Goal: Transaction & Acquisition: Purchase product/service

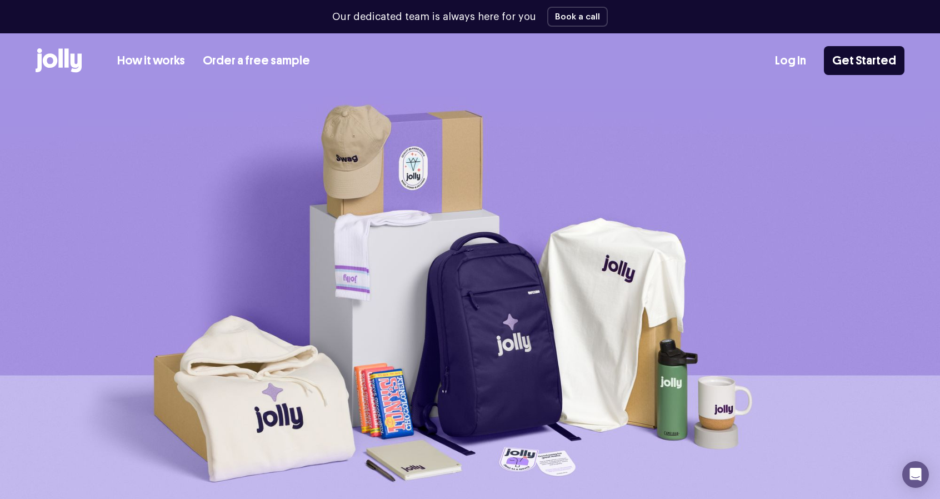
click at [165, 58] on link "How it works" at bounding box center [151, 61] width 68 height 18
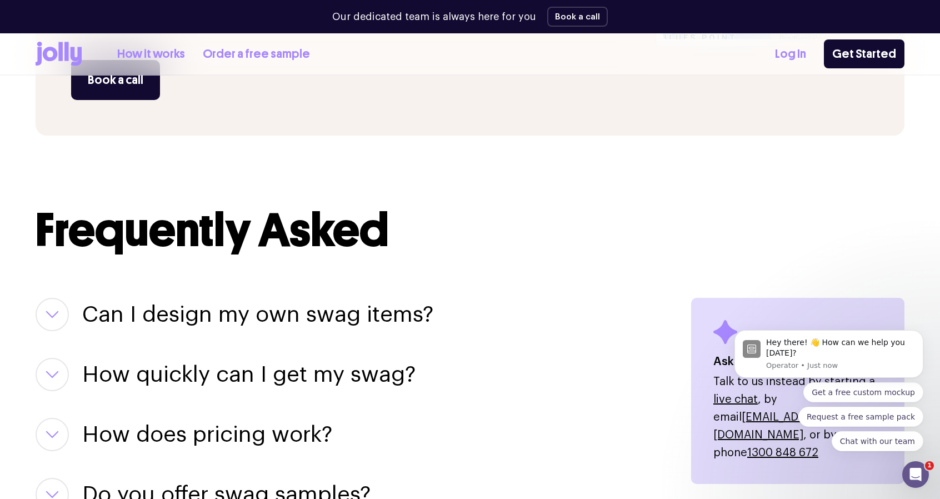
scroll to position [1223, 0]
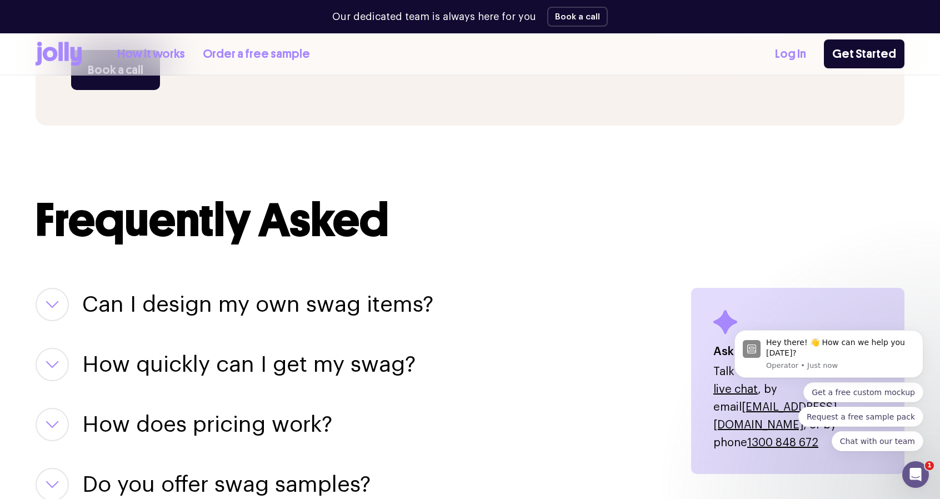
click at [61, 309] on button "button" at bounding box center [52, 304] width 33 height 33
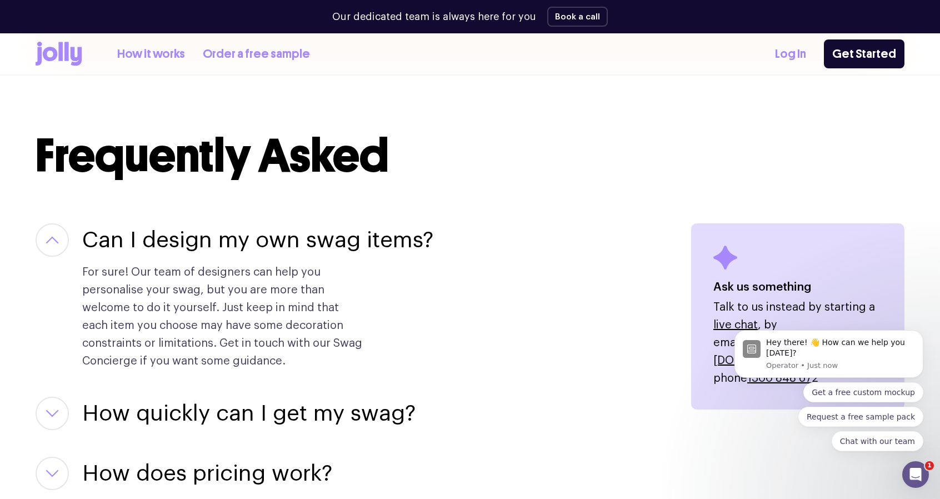
scroll to position [1334, 0]
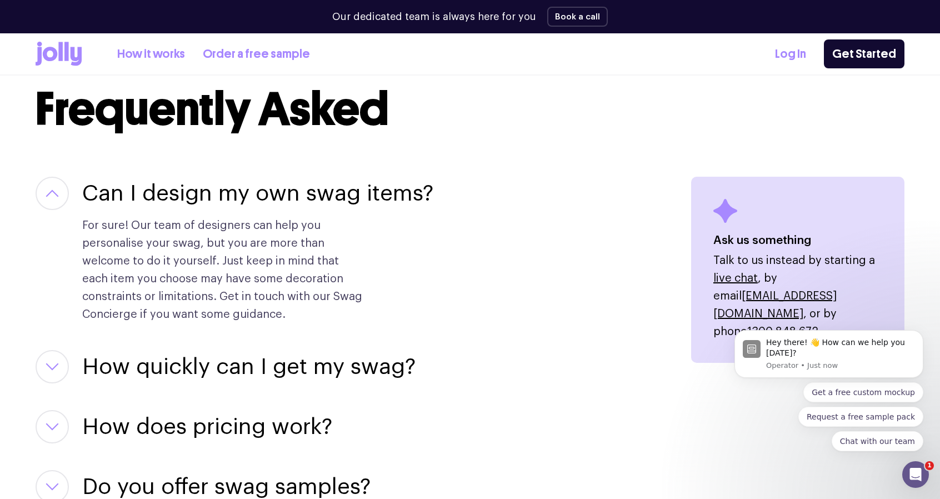
click at [63, 363] on button "button" at bounding box center [52, 366] width 33 height 33
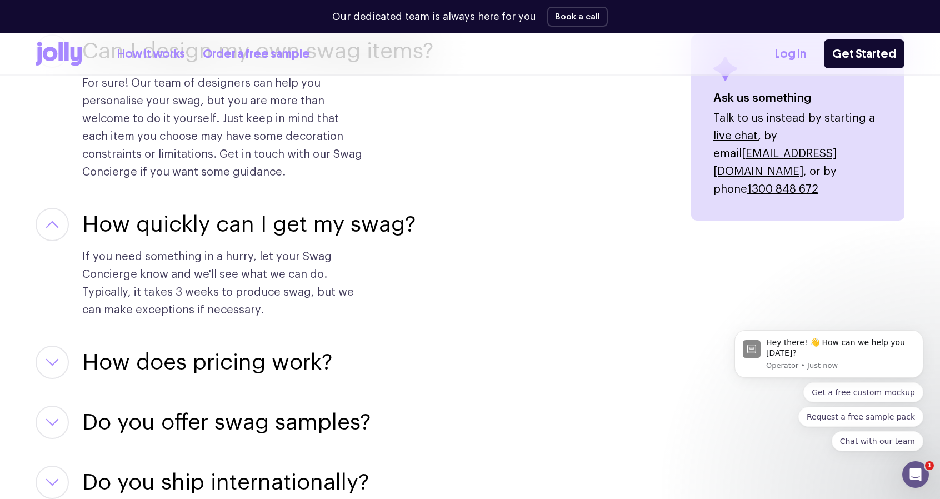
scroll to position [1500, 0]
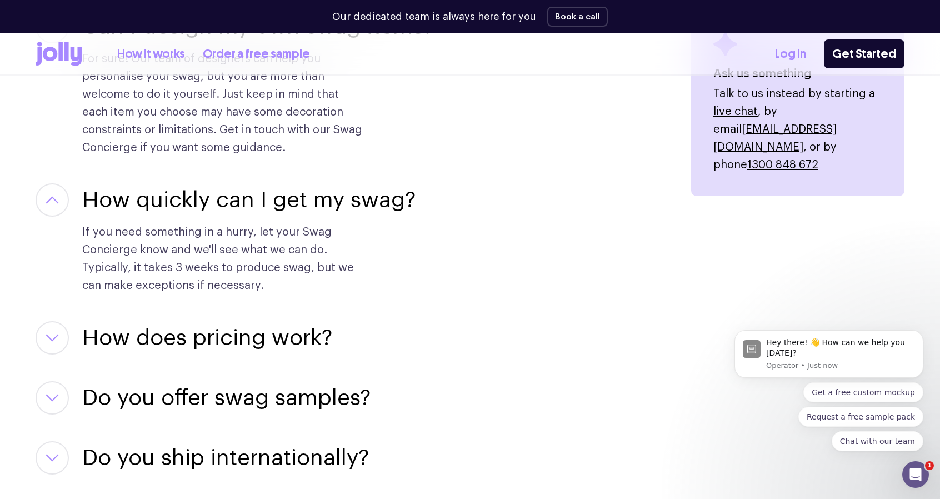
click at [57, 344] on button "button" at bounding box center [52, 337] width 33 height 33
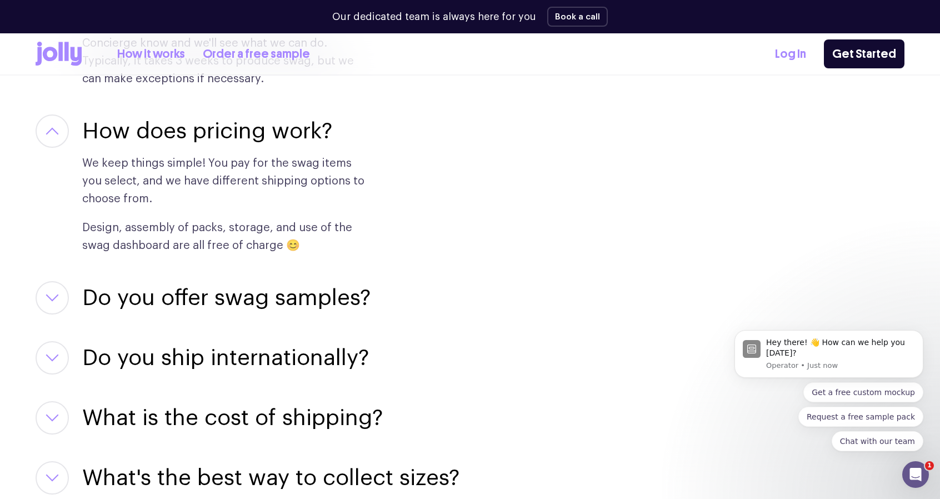
scroll to position [1723, 0]
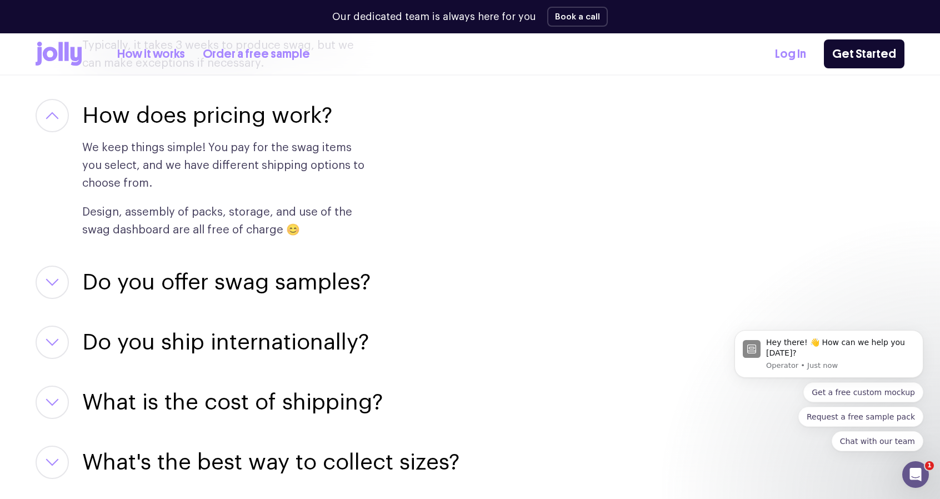
click at [67, 277] on button "button" at bounding box center [52, 282] width 33 height 33
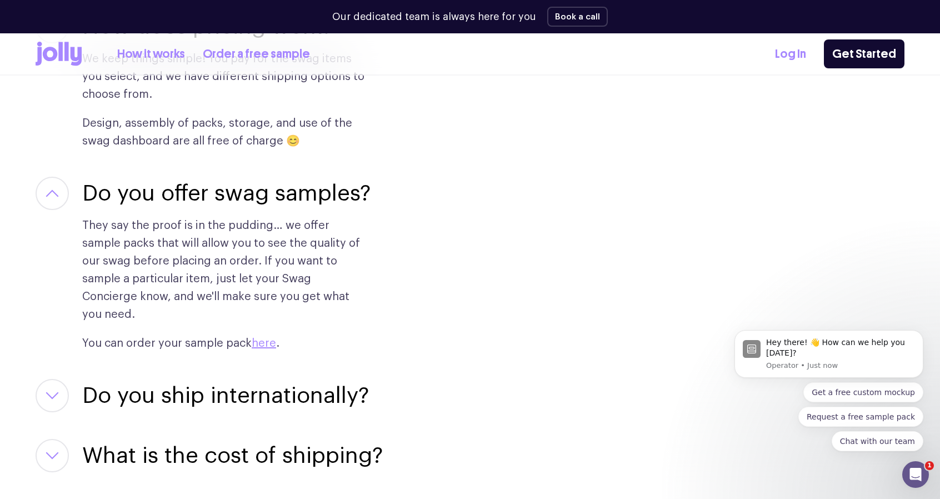
scroll to position [1834, 0]
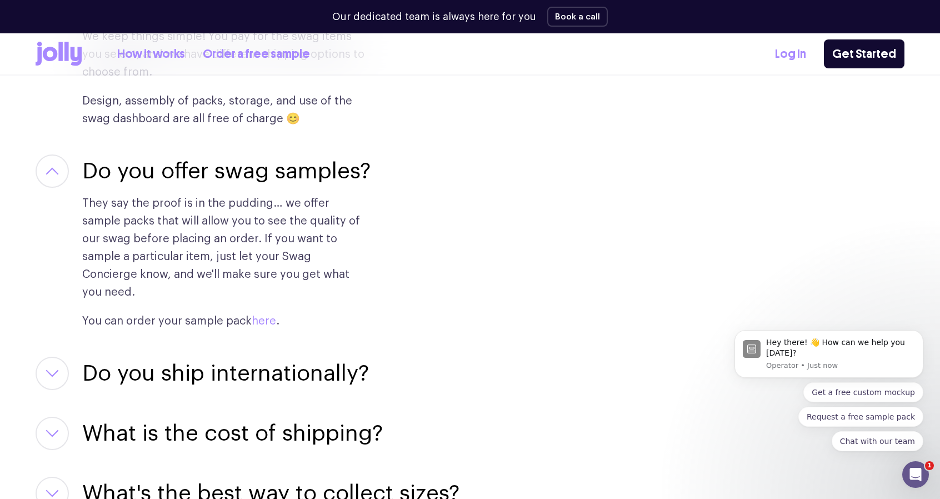
click at [262, 316] on link "here" at bounding box center [264, 321] width 24 height 11
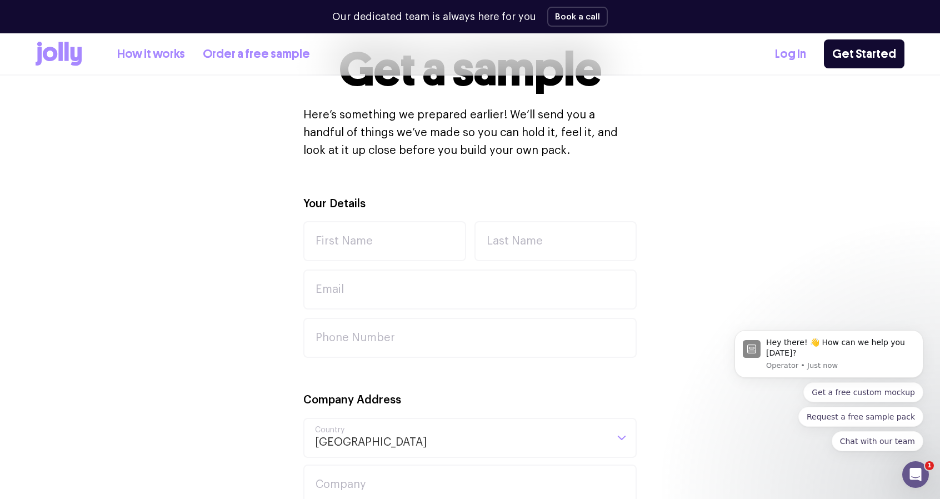
scroll to position [278, 0]
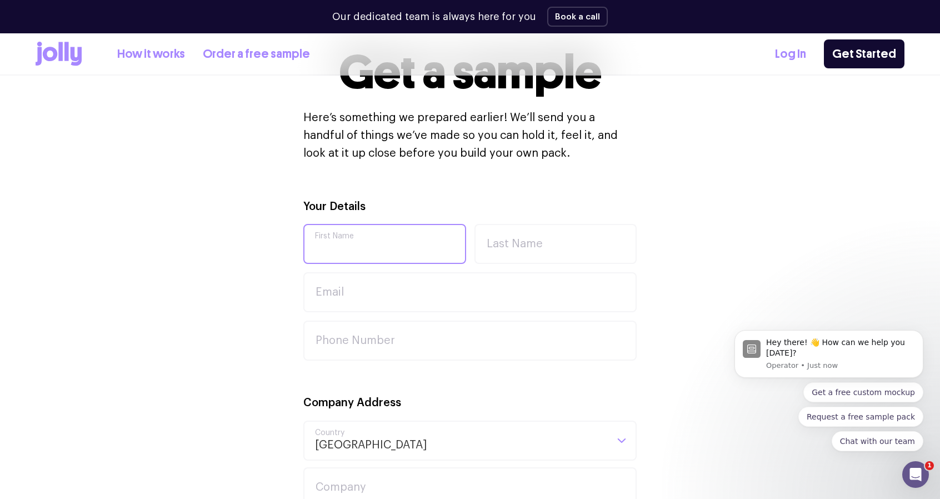
click at [447, 252] on input "First Name" at bounding box center [384, 244] width 163 height 40
type input "Burcu"
type input "[PERSON_NAME]"
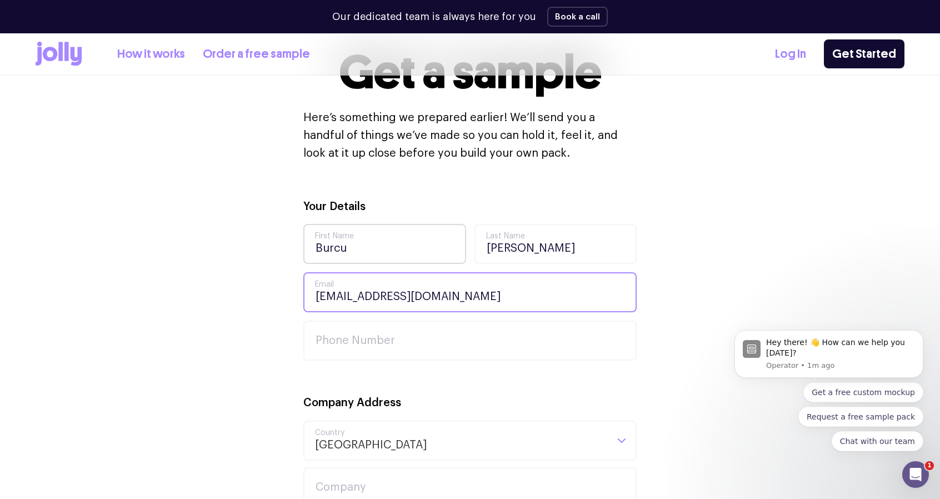
type input "[EMAIL_ADDRESS][DOMAIN_NAME]"
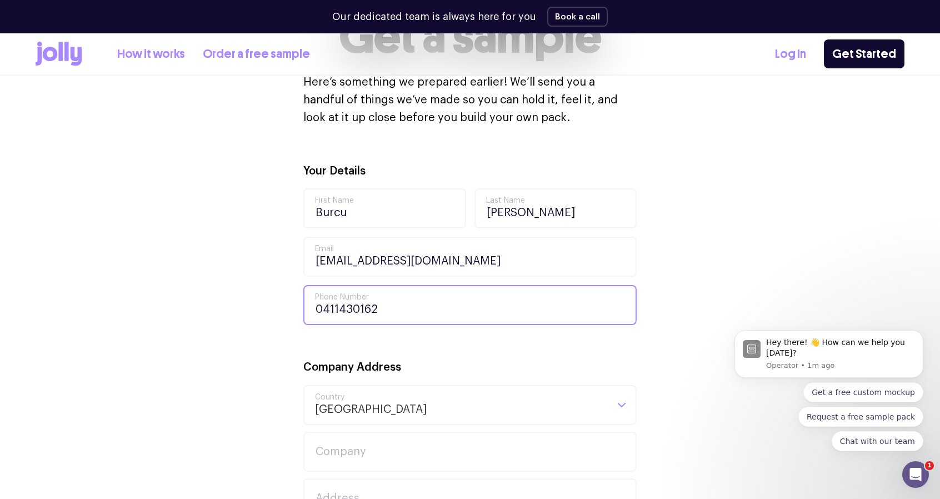
scroll to position [389, 0]
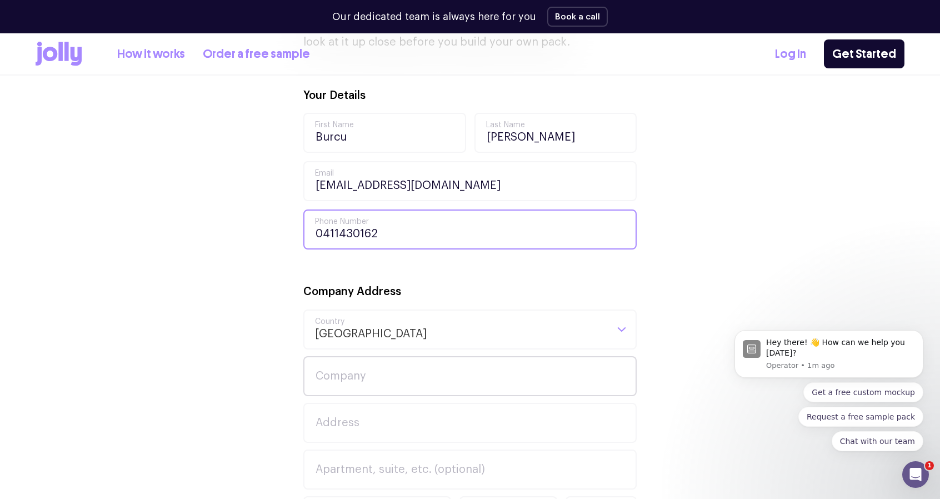
type input "0411430162"
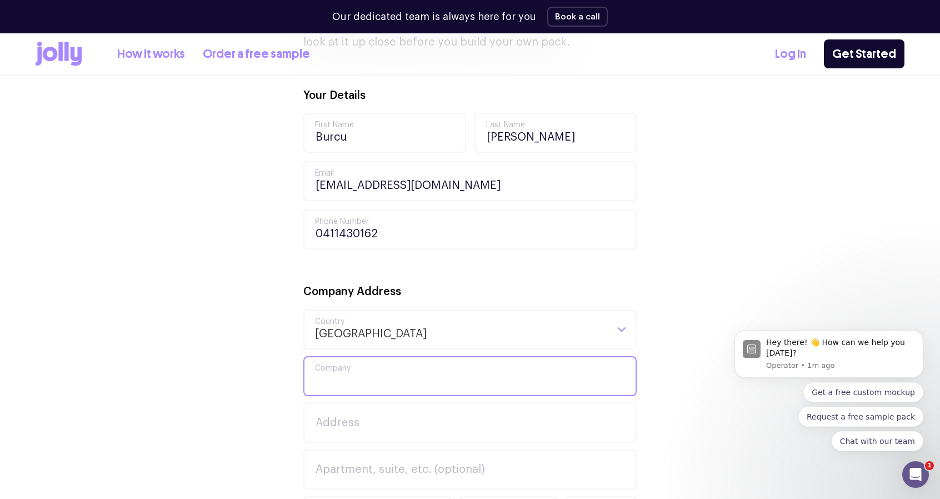
click at [451, 377] on input "Company" at bounding box center [469, 376] width 333 height 40
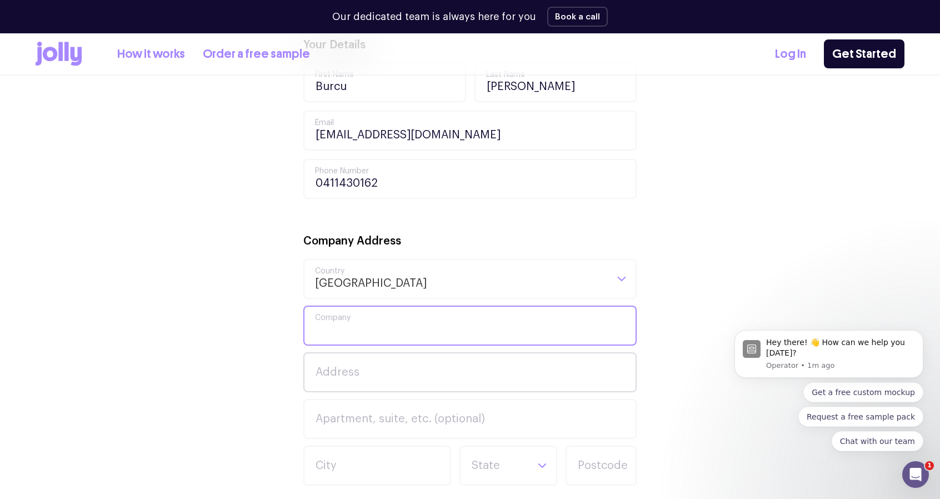
scroll to position [445, 0]
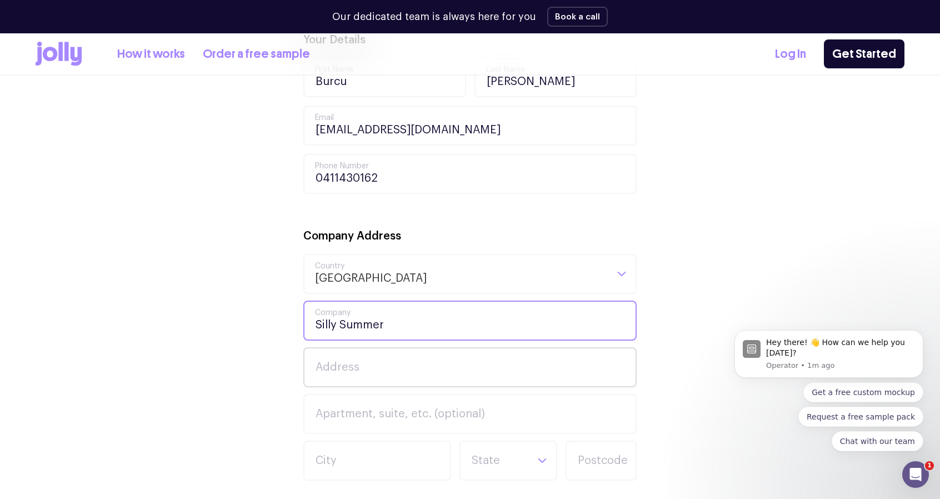
type input "Silly Summer"
type input "Suite"
drag, startPoint x: 431, startPoint y: 322, endPoint x: 304, endPoint y: 313, distance: 127.0
click at [305, 313] on input "Silly Summer" at bounding box center [469, 321] width 333 height 40
type input "Quayside Specialists"
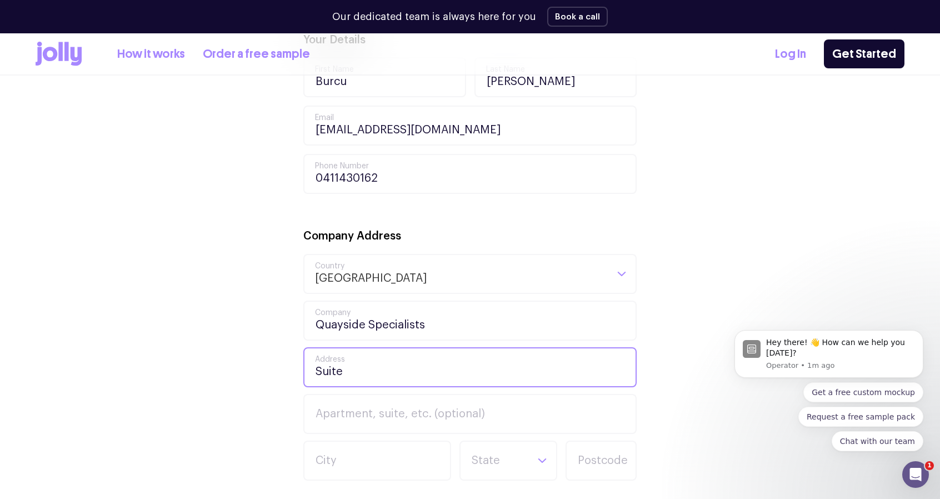
click at [381, 367] on input "Suite" at bounding box center [469, 367] width 333 height 40
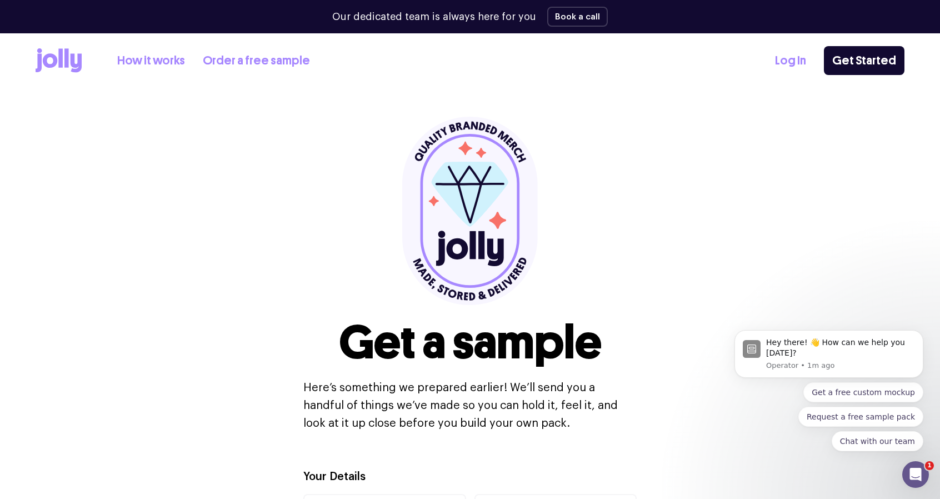
scroll to position [0, 0]
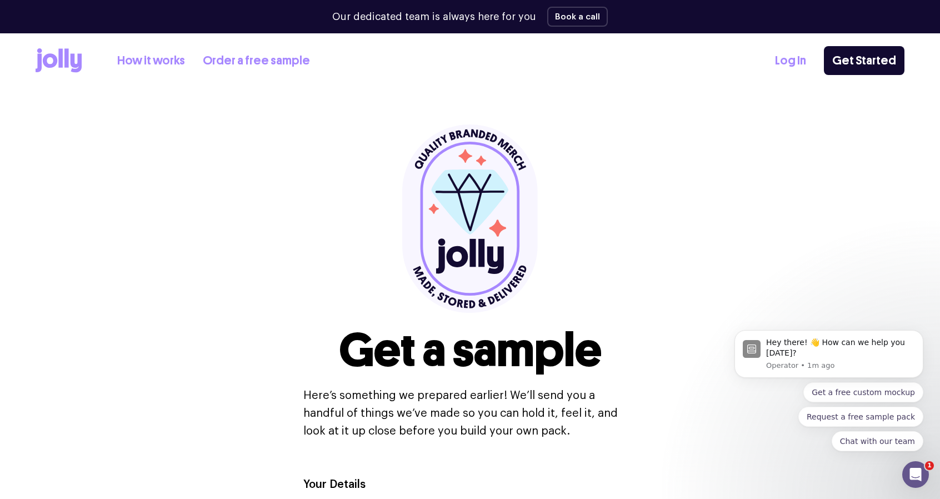
click at [136, 61] on link "How it works" at bounding box center [151, 61] width 68 height 18
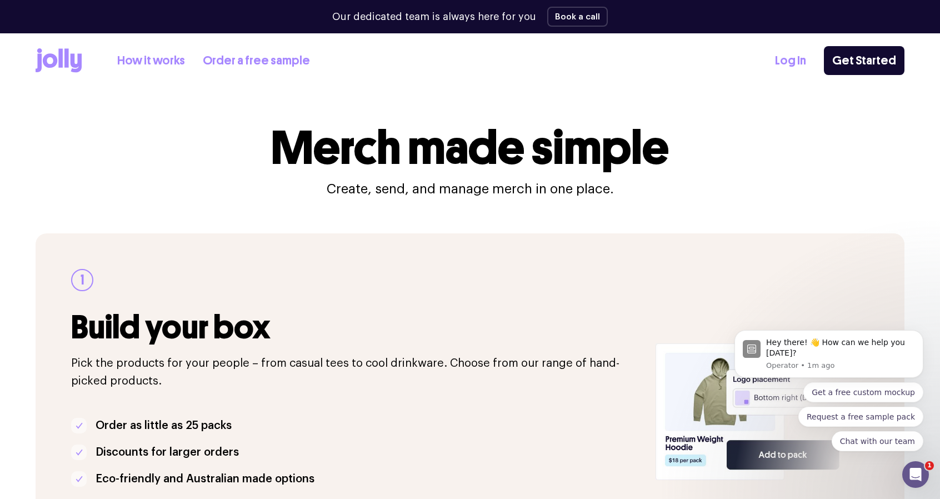
click at [258, 66] on link "Order a free sample" at bounding box center [256, 61] width 107 height 18
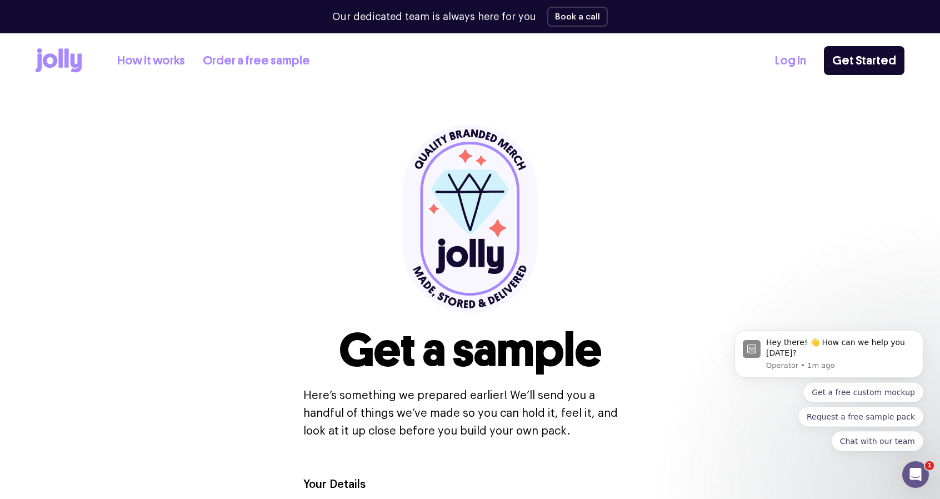
click at [238, 66] on link "Order a free sample" at bounding box center [256, 61] width 107 height 18
click at [156, 62] on link "How it works" at bounding box center [151, 61] width 68 height 18
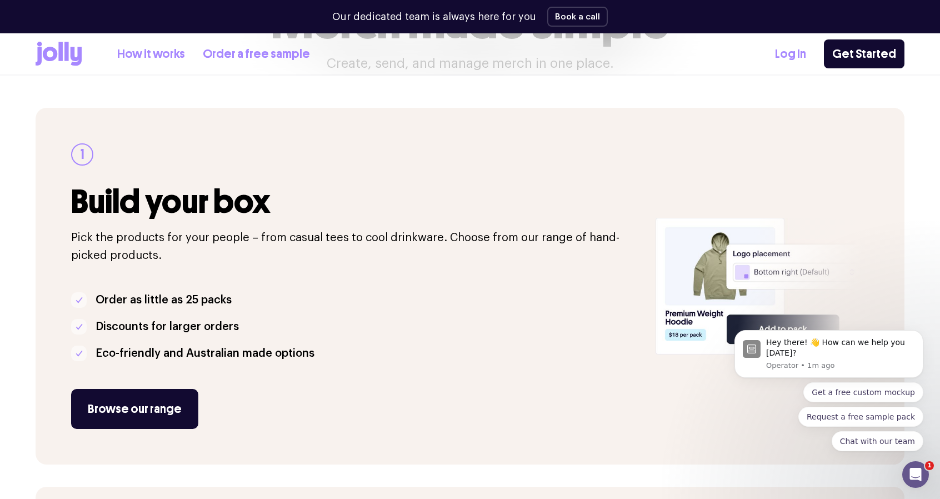
scroll to position [222, 0]
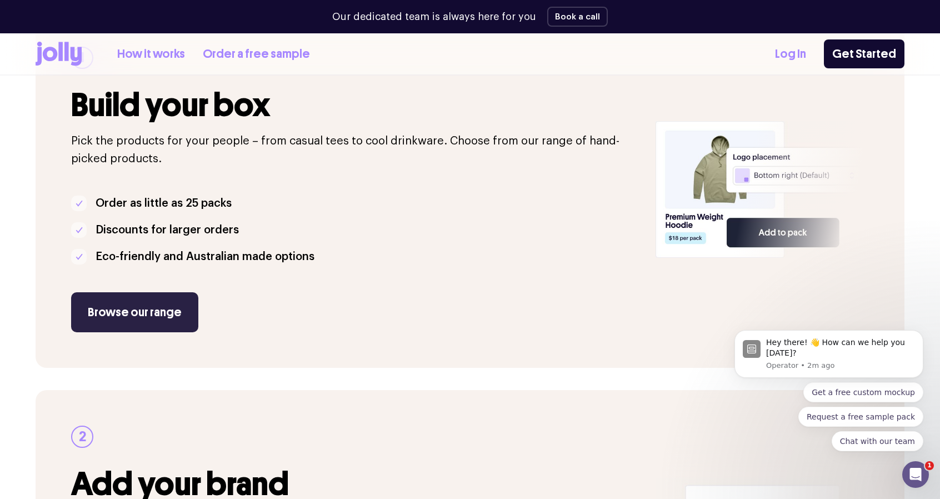
click at [176, 312] on link "Browse our range" at bounding box center [134, 312] width 127 height 40
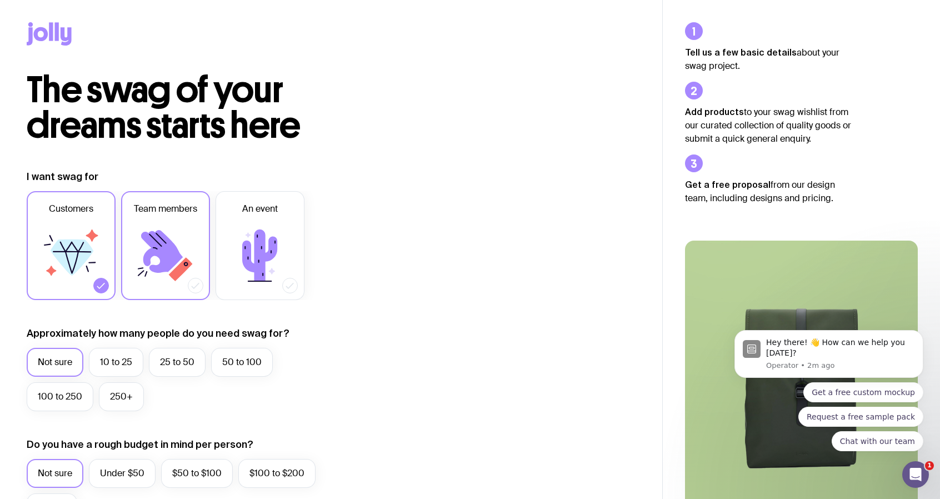
click at [162, 214] on span "Team members" at bounding box center [165, 208] width 63 height 13
click at [0, 0] on input "Team members" at bounding box center [0, 0] width 0 height 0
click at [86, 268] on icon at bounding box center [71, 255] width 67 height 67
click at [0, 0] on input "Customers" at bounding box center [0, 0] width 0 height 0
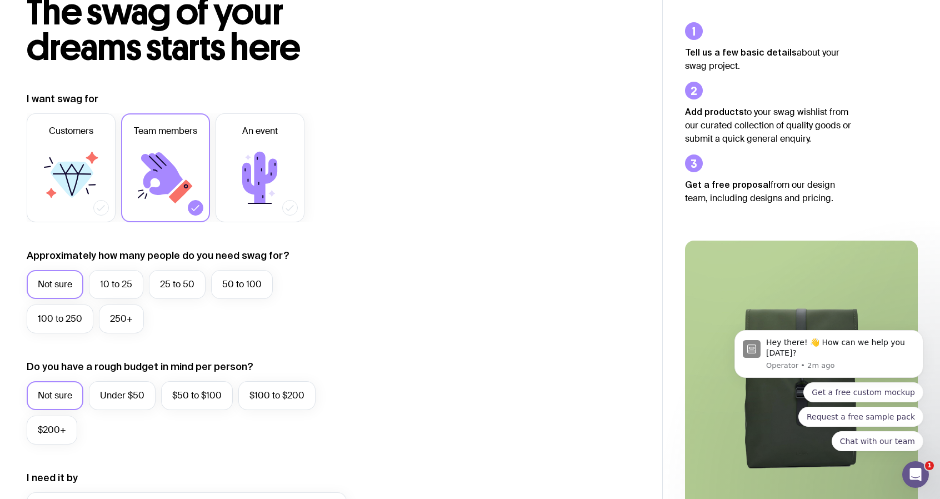
scroll to position [111, 0]
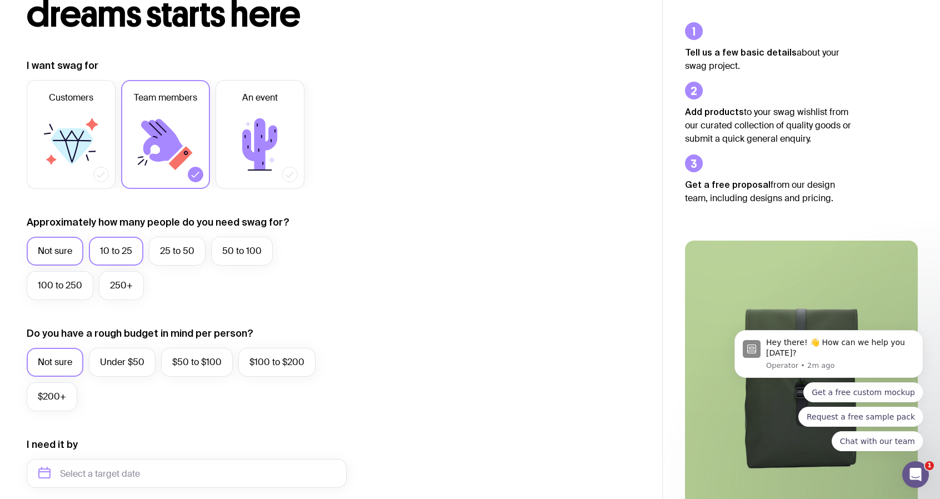
click at [130, 255] on label "10 to 25" at bounding box center [116, 251] width 54 height 29
click at [0, 0] on input "10 to 25" at bounding box center [0, 0] width 0 height 0
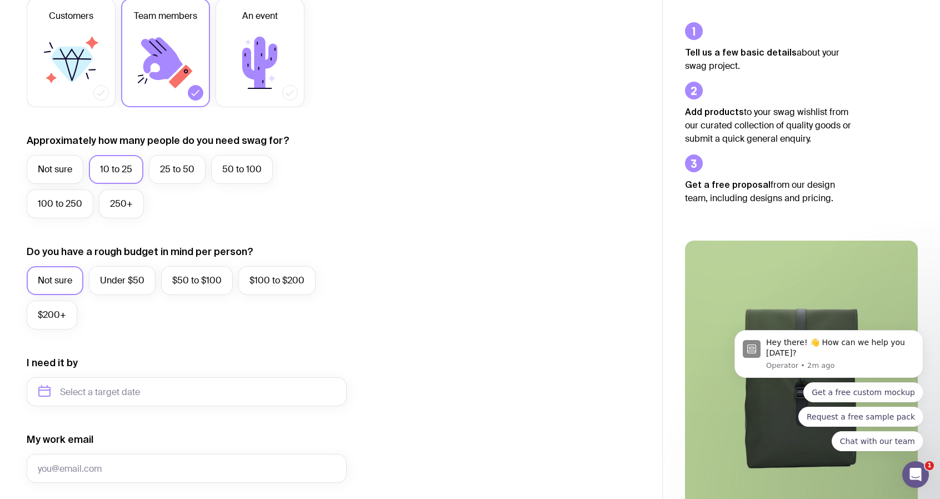
scroll to position [222, 0]
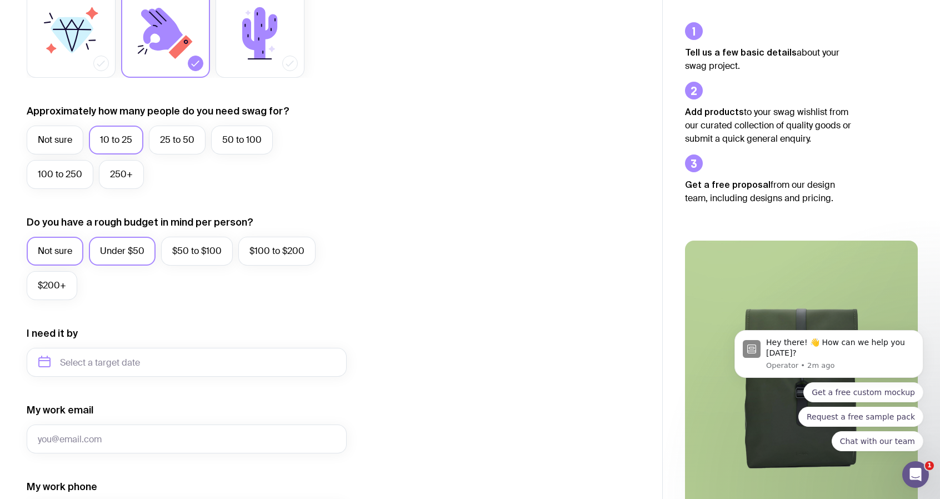
click at [128, 256] on label "Under $50" at bounding box center [122, 251] width 67 height 29
click at [0, 0] on input "Under $50" at bounding box center [0, 0] width 0 height 0
click at [201, 255] on label "$50 to $100" at bounding box center [197, 251] width 72 height 29
click at [0, 0] on input "$50 to $100" at bounding box center [0, 0] width 0 height 0
click at [133, 254] on label "Under $50" at bounding box center [122, 251] width 67 height 29
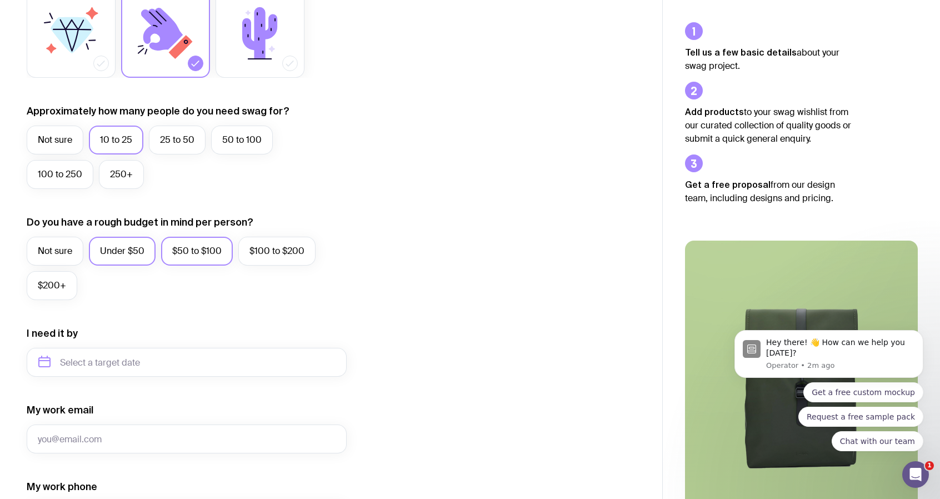
click at [0, 0] on input "Under $50" at bounding box center [0, 0] width 0 height 0
click at [203, 255] on label "$50 to $100" at bounding box center [197, 251] width 72 height 29
click at [0, 0] on input "$50 to $100" at bounding box center [0, 0] width 0 height 0
click at [128, 256] on label "Under $50" at bounding box center [122, 251] width 67 height 29
click at [0, 0] on input "Under $50" at bounding box center [0, 0] width 0 height 0
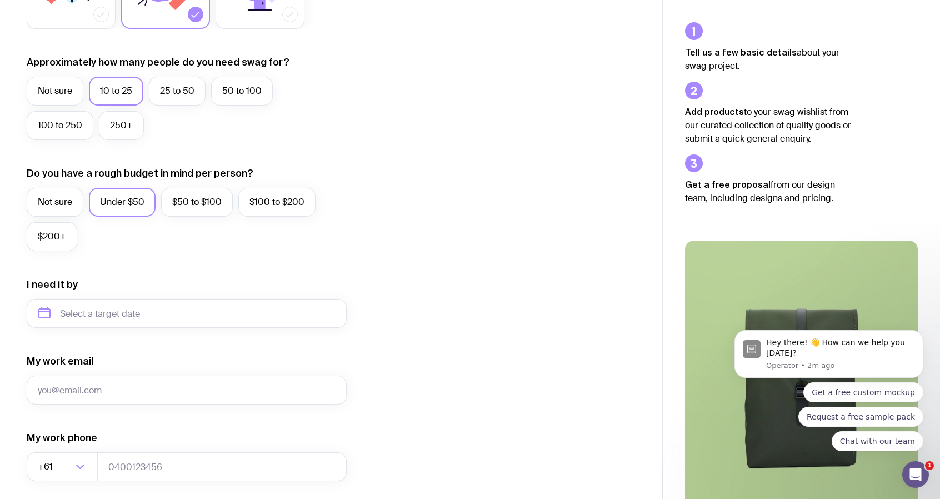
scroll to position [333, 0]
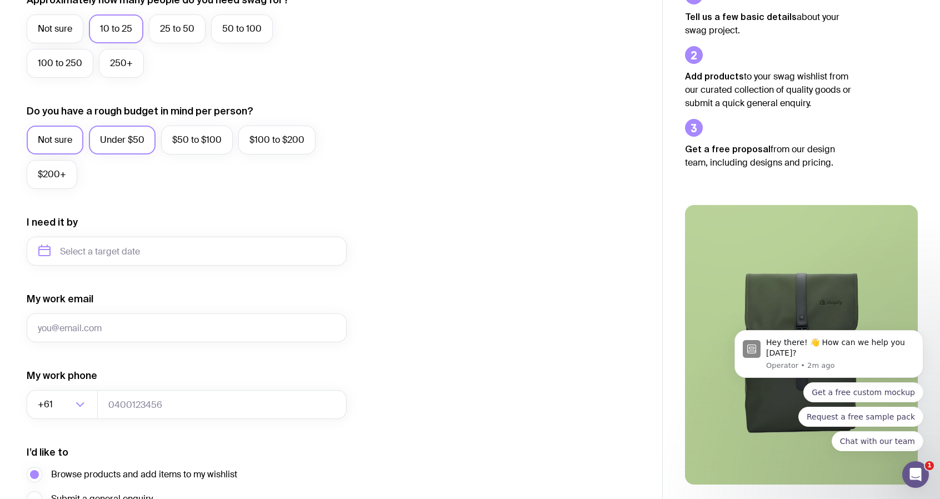
click at [53, 136] on label "Not sure" at bounding box center [55, 140] width 57 height 29
click at [0, 0] on input "Not sure" at bounding box center [0, 0] width 0 height 0
click at [79, 255] on input "text" at bounding box center [187, 251] width 320 height 29
click at [138, 387] on button "Dec" at bounding box center [143, 388] width 41 height 22
type input "December 2025"
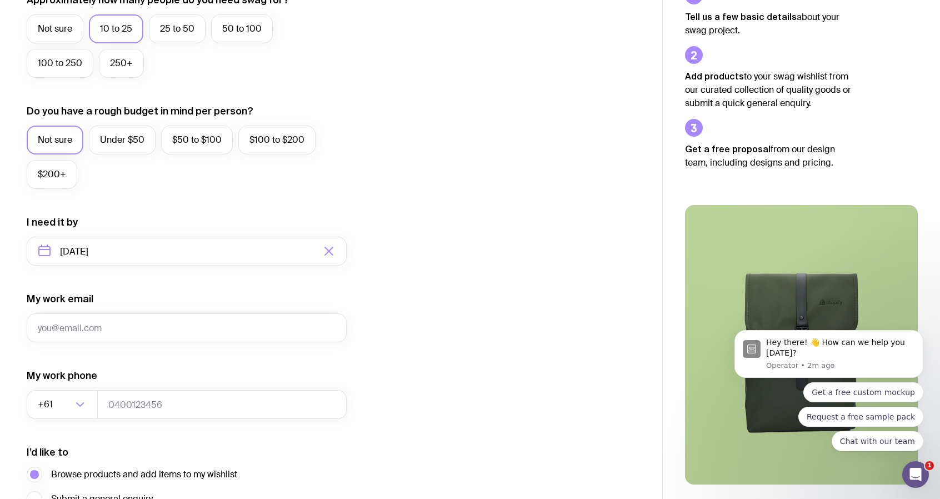
click at [256, 203] on form "I want swag for Customers Team members An event Approximately how many people d…" at bounding box center [187, 200] width 320 height 726
click at [99, 328] on input "My work email" at bounding box center [187, 327] width 320 height 29
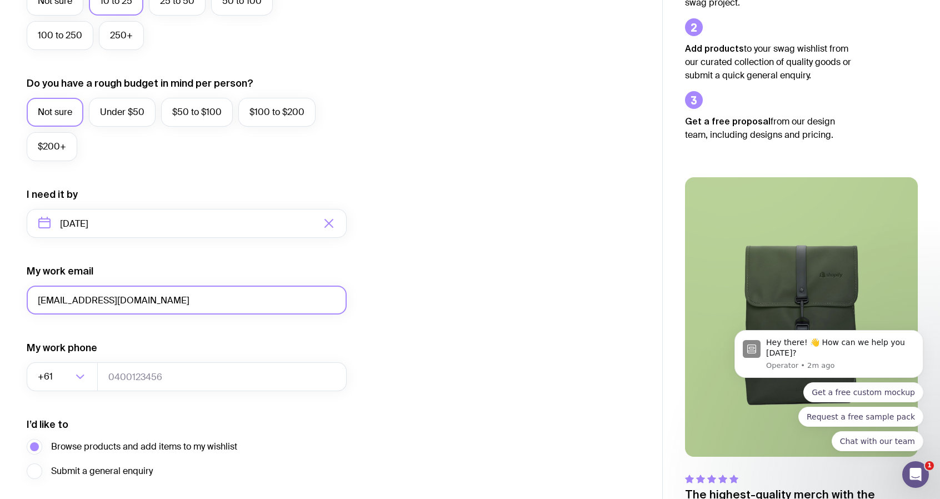
scroll to position [445, 0]
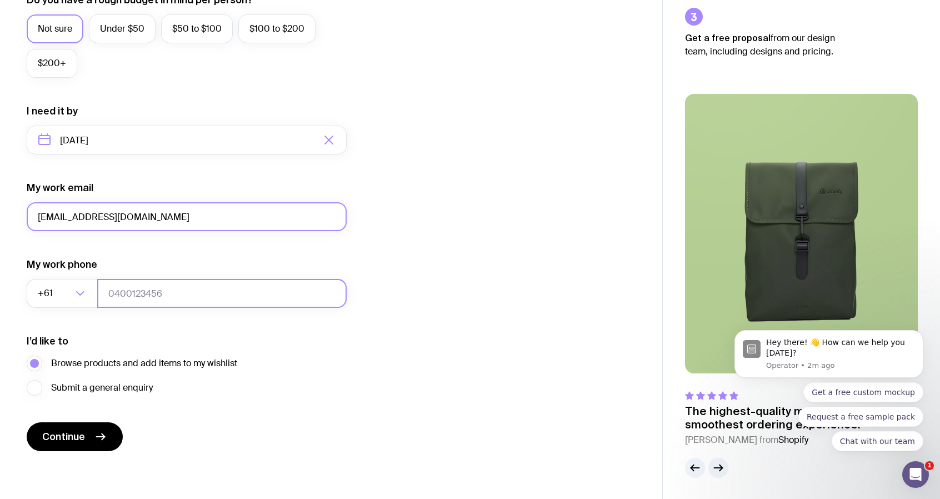
type input "[EMAIL_ADDRESS][DOMAIN_NAME]"
click at [133, 295] on input "tel" at bounding box center [222, 293] width 250 height 29
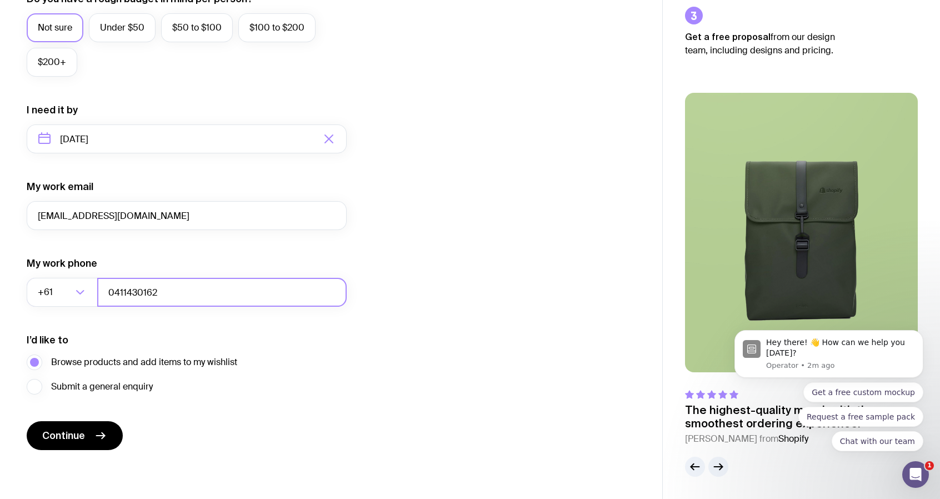
click at [128, 294] on input "0411430162" at bounding box center [222, 292] width 250 height 29
click at [141, 293] on input "0411430162" at bounding box center [222, 292] width 250 height 29
click at [182, 293] on input "0411430162" at bounding box center [222, 292] width 250 height 29
type input "0411430162"
drag, startPoint x: 92, startPoint y: 436, endPoint x: 194, endPoint y: 398, distance: 108.8
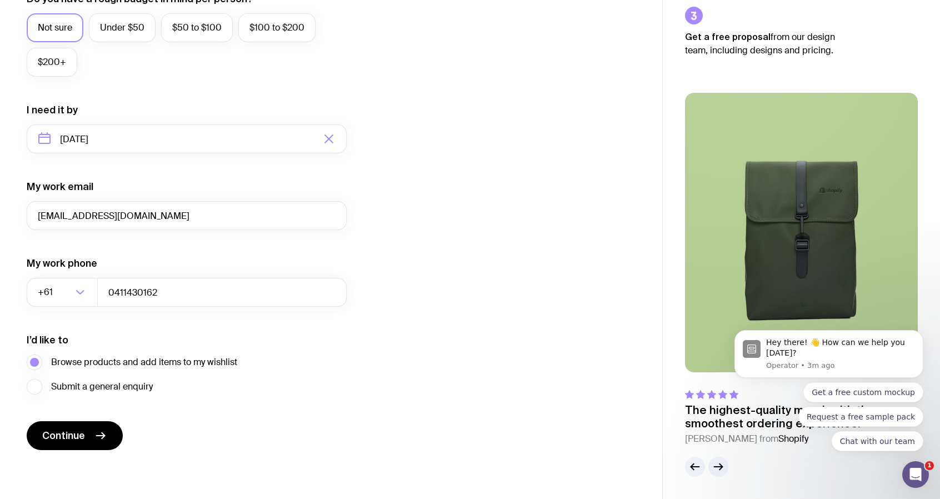
click at [92, 436] on button "Continue" at bounding box center [75, 435] width 96 height 29
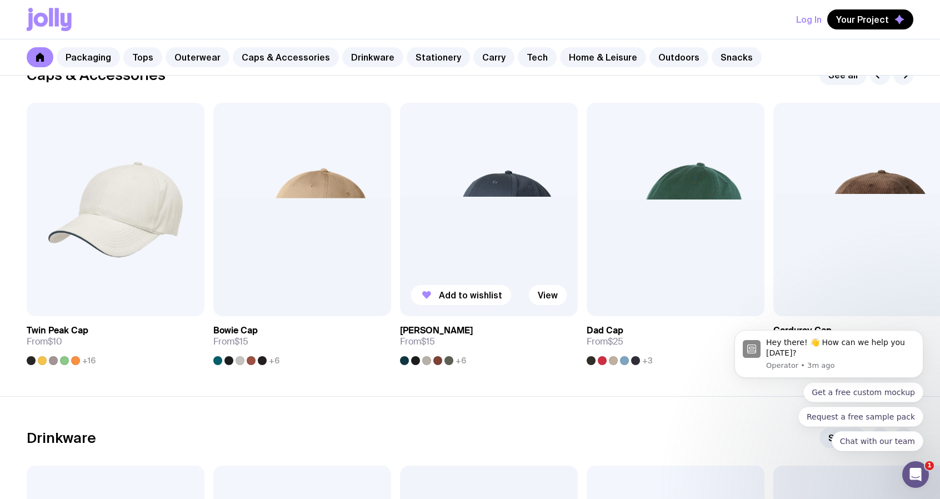
scroll to position [1278, 0]
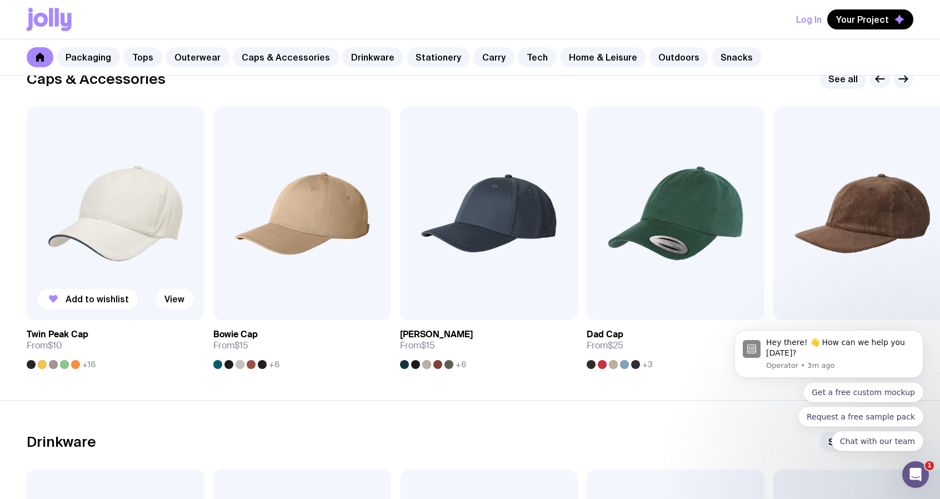
click at [49, 361] on div at bounding box center [53, 364] width 9 height 9
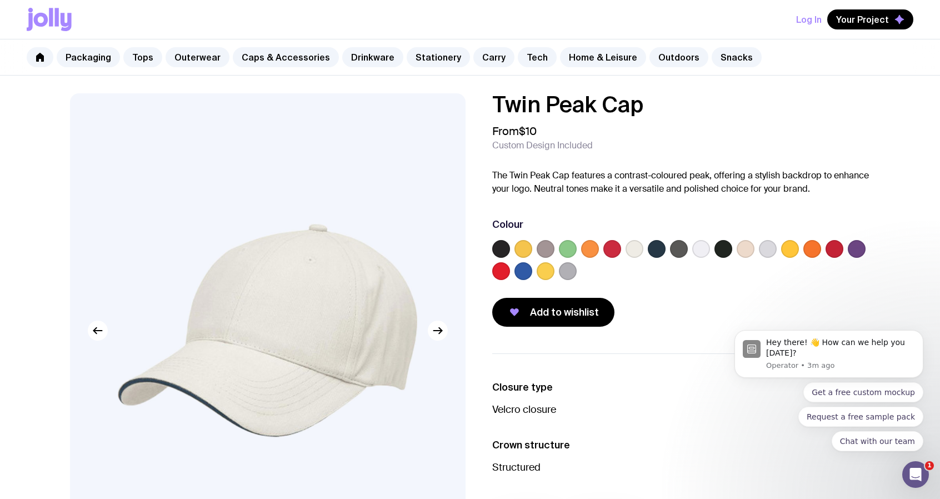
click at [547, 267] on label at bounding box center [546, 271] width 18 height 18
click at [0, 0] on input "radio" at bounding box center [0, 0] width 0 height 0
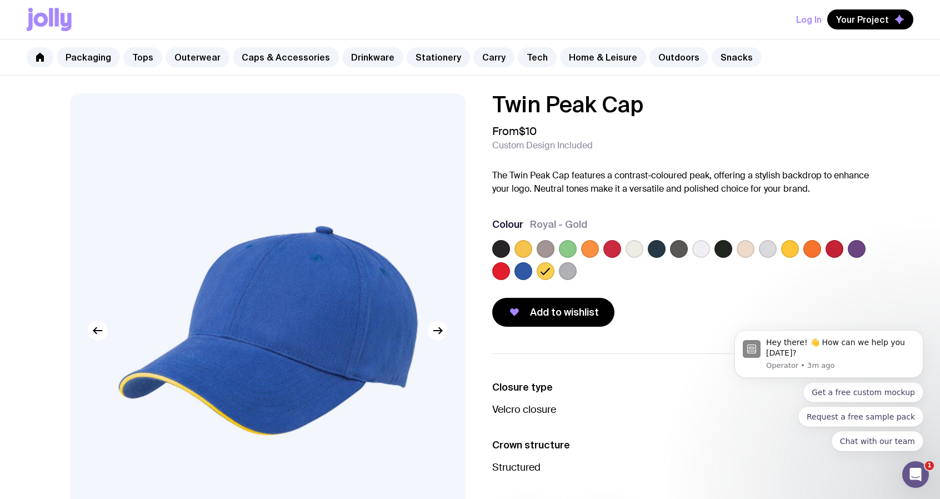
click at [528, 248] on label at bounding box center [524, 249] width 18 height 18
click at [0, 0] on input "radio" at bounding box center [0, 0] width 0 height 0
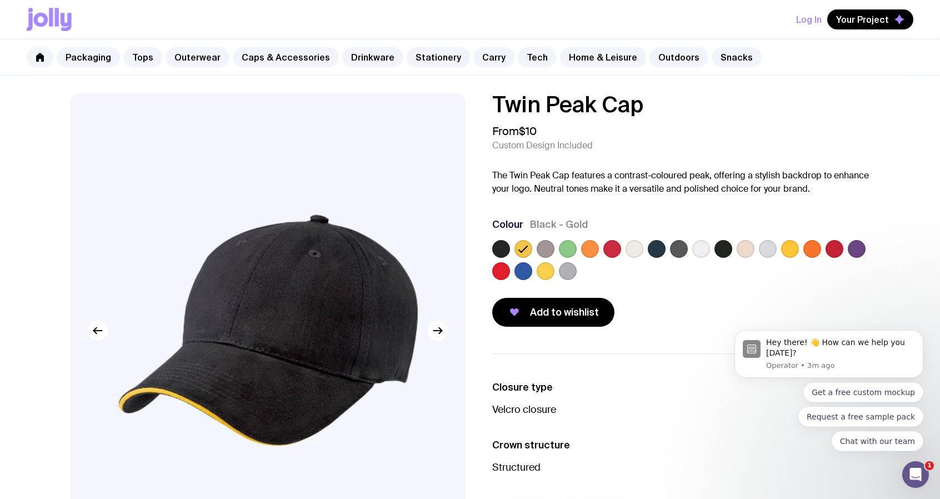
click at [789, 252] on label at bounding box center [790, 249] width 18 height 18
click at [0, 0] on input "radio" at bounding box center [0, 0] width 0 height 0
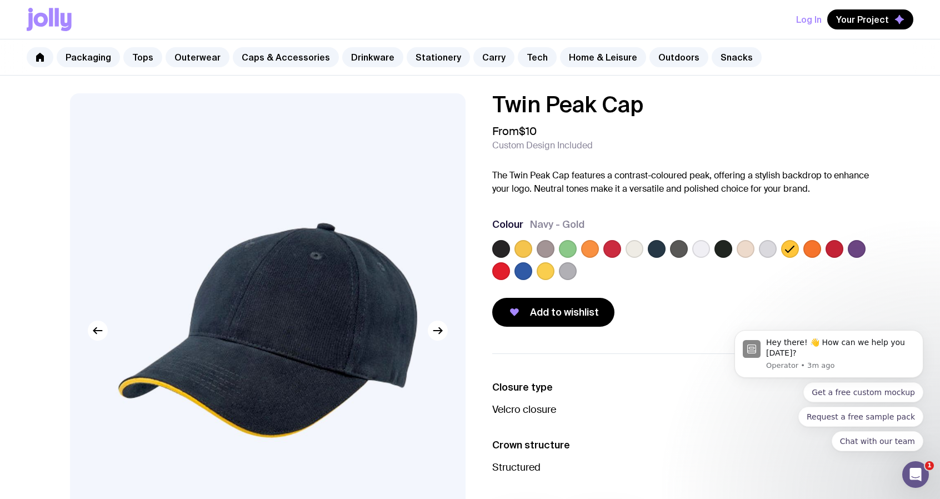
click at [548, 272] on label at bounding box center [546, 271] width 18 height 18
click at [0, 0] on input "radio" at bounding box center [0, 0] width 0 height 0
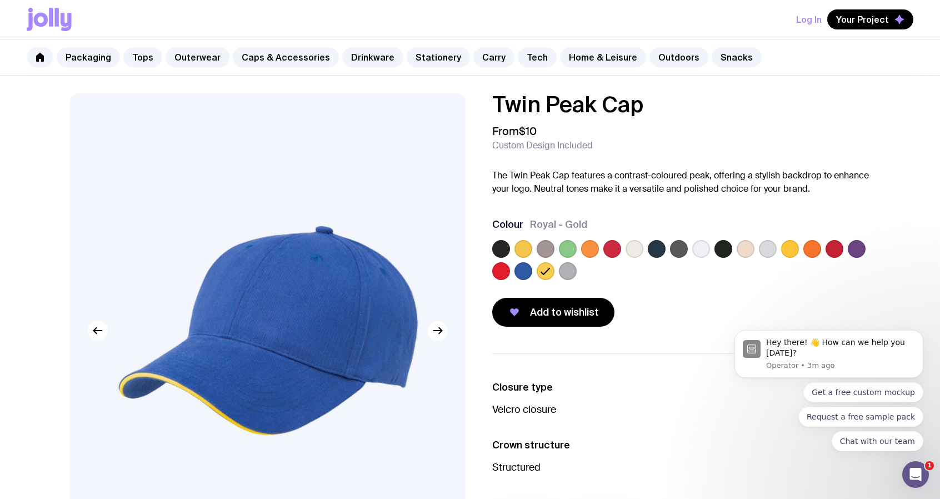
click at [526, 246] on label at bounding box center [524, 249] width 18 height 18
click at [0, 0] on input "radio" at bounding box center [0, 0] width 0 height 0
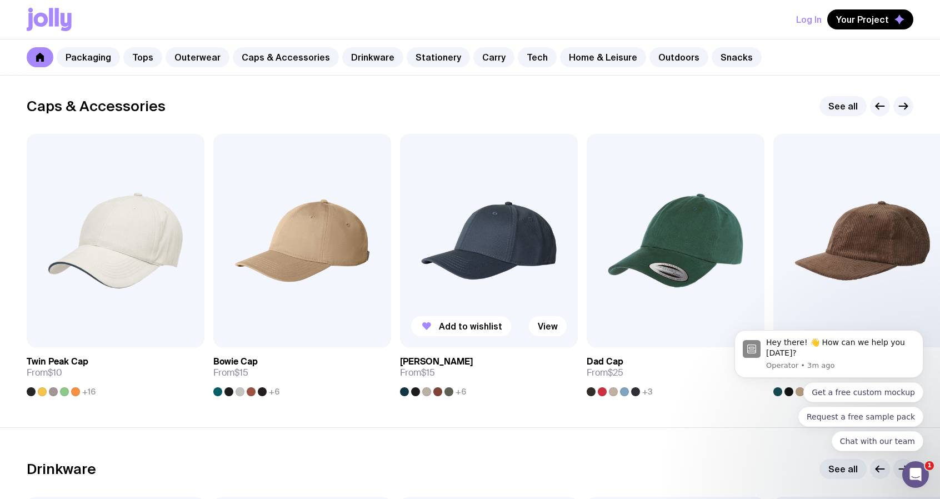
scroll to position [1255, 0]
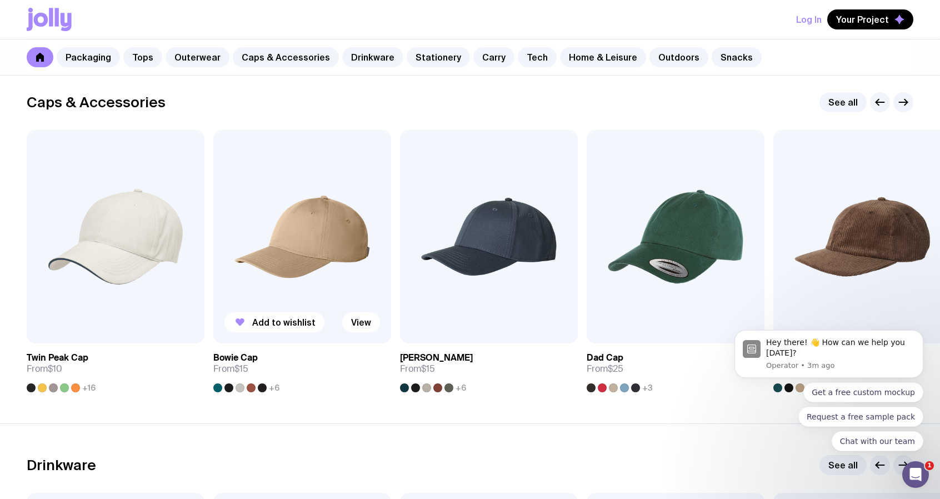
click at [243, 359] on h3 "Bowie Cap" at bounding box center [235, 357] width 44 height 11
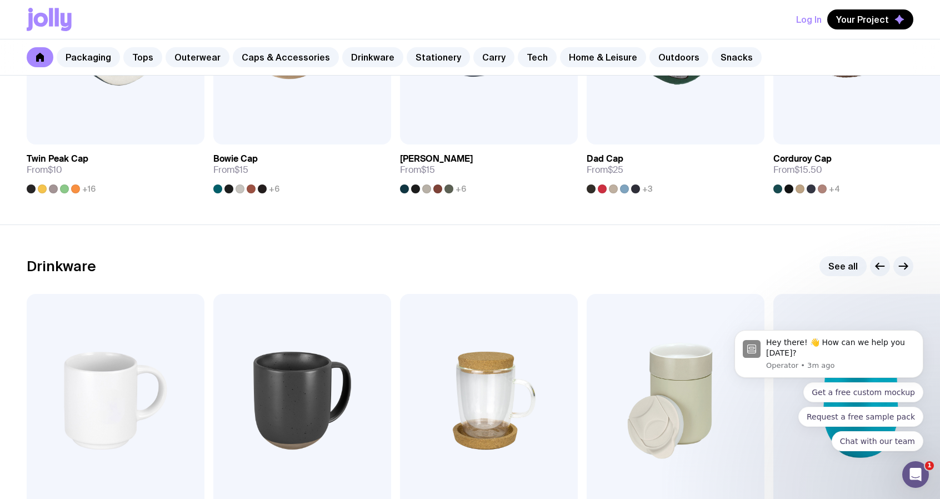
scroll to position [1255, 0]
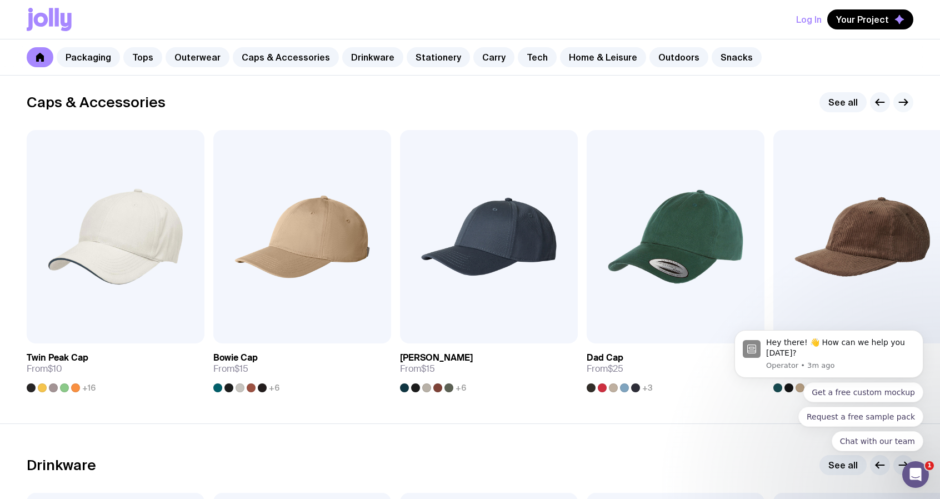
click at [904, 103] on icon "button" at bounding box center [903, 102] width 13 height 13
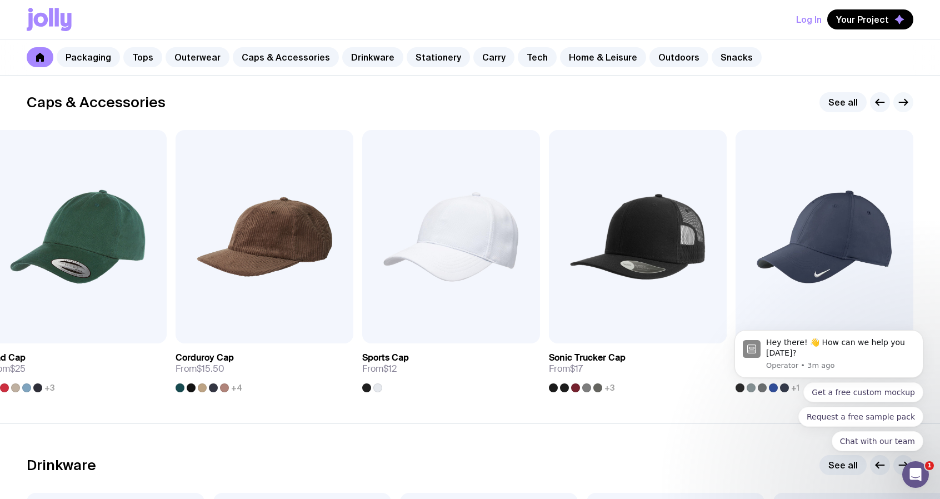
click at [904, 103] on icon "button" at bounding box center [903, 102] width 13 height 13
click at [901, 99] on icon "button" at bounding box center [903, 102] width 13 height 13
click at [905, 100] on icon "button" at bounding box center [903, 102] width 13 height 13
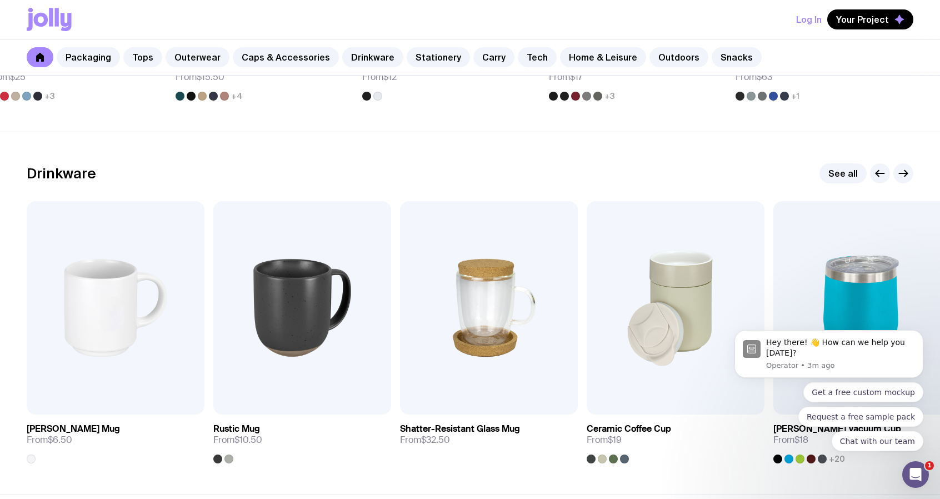
scroll to position [1533, 0]
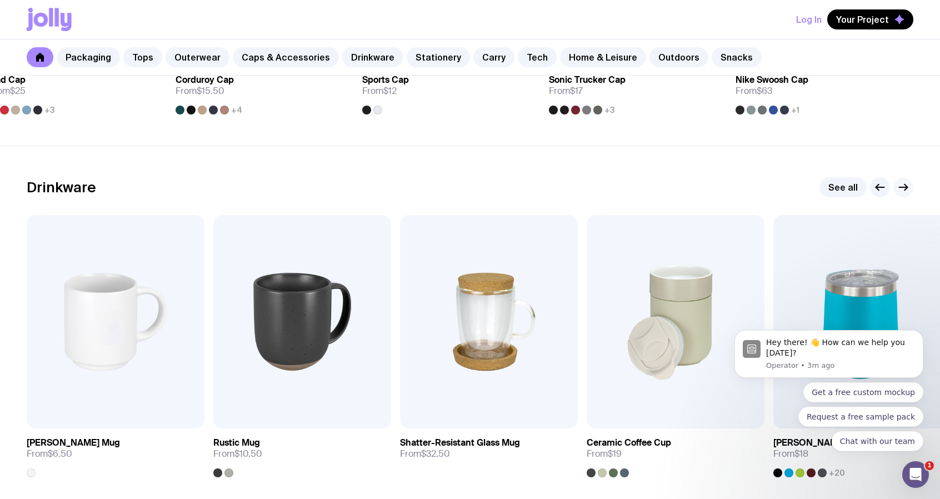
click at [900, 183] on icon "button" at bounding box center [903, 187] width 13 height 13
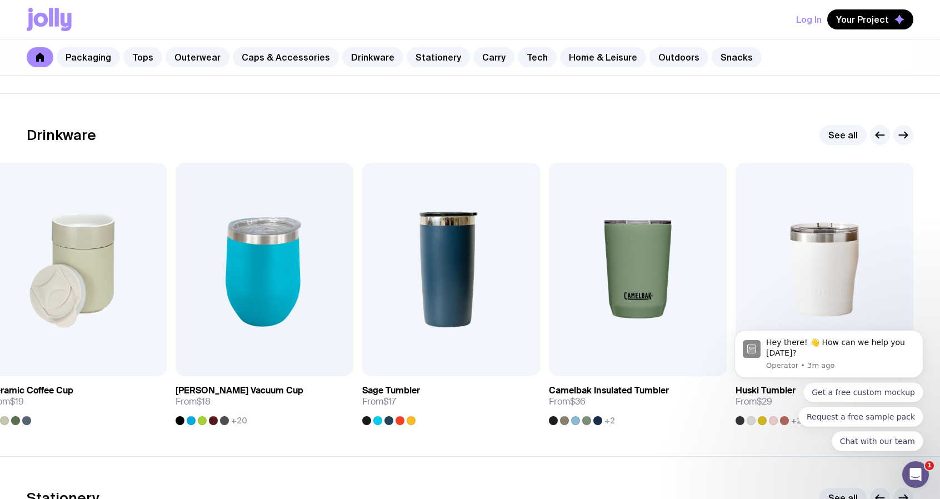
scroll to position [1588, 0]
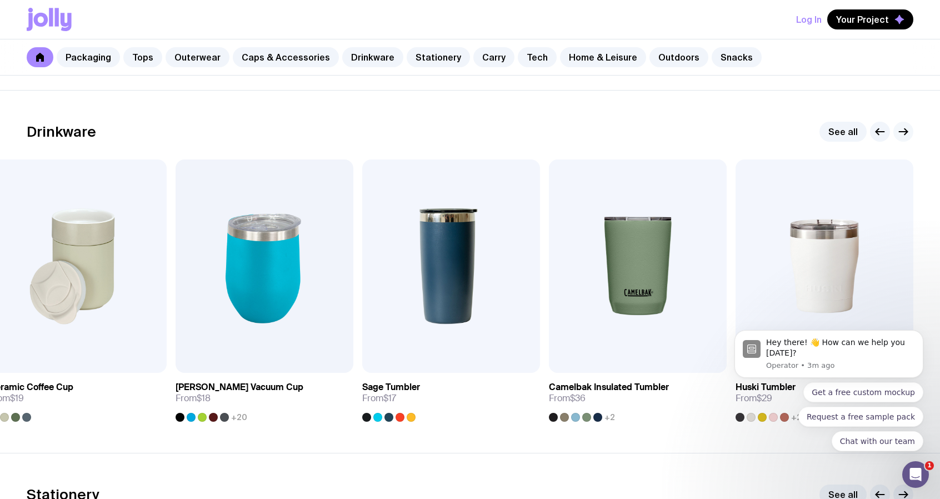
click at [906, 132] on icon "button" at bounding box center [904, 132] width 8 height 0
click at [905, 131] on icon "button" at bounding box center [903, 131] width 13 height 13
click at [904, 127] on icon "button" at bounding box center [903, 131] width 13 height 13
click at [877, 127] on icon "button" at bounding box center [880, 131] width 13 height 13
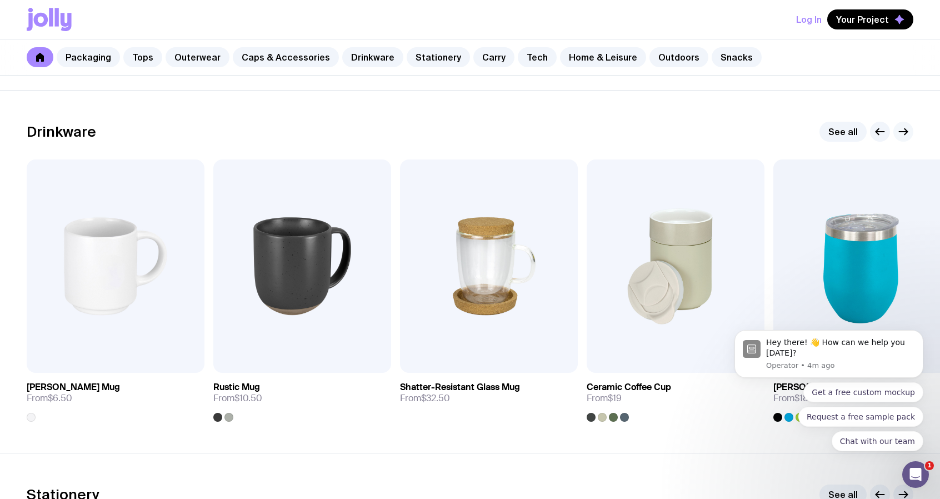
click at [905, 129] on icon "button" at bounding box center [903, 131] width 13 height 13
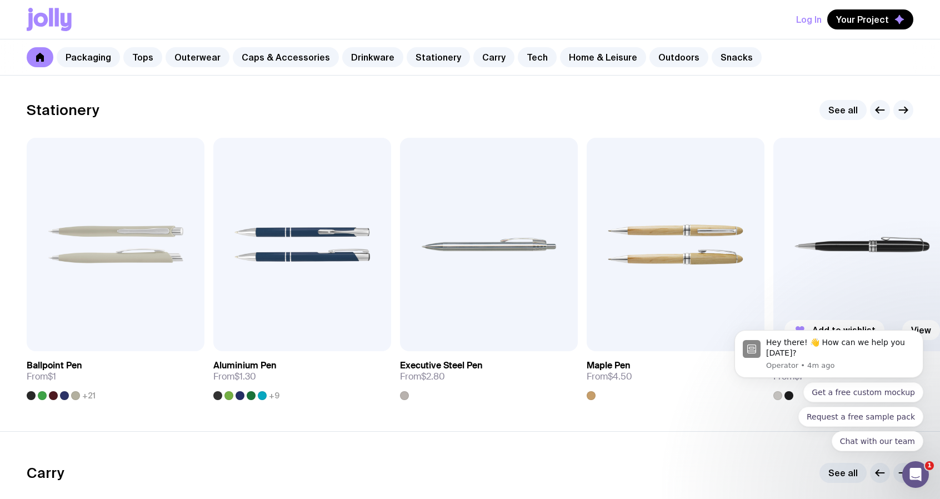
scroll to position [1977, 0]
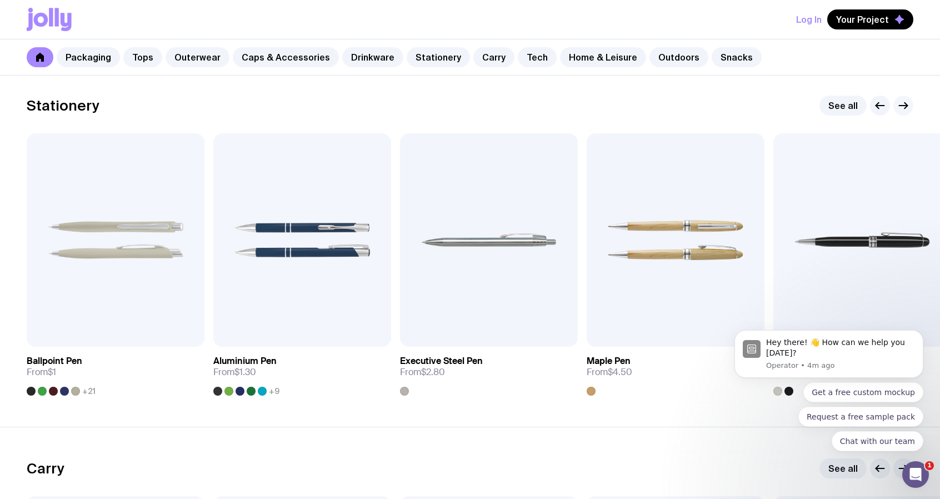
click at [905, 103] on icon "button" at bounding box center [906, 106] width 3 height 6
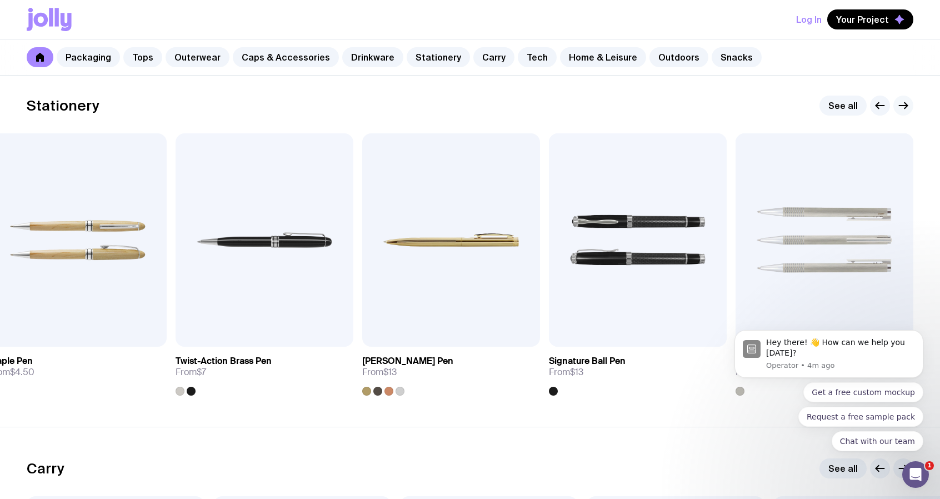
click at [904, 102] on icon "button" at bounding box center [903, 105] width 13 height 13
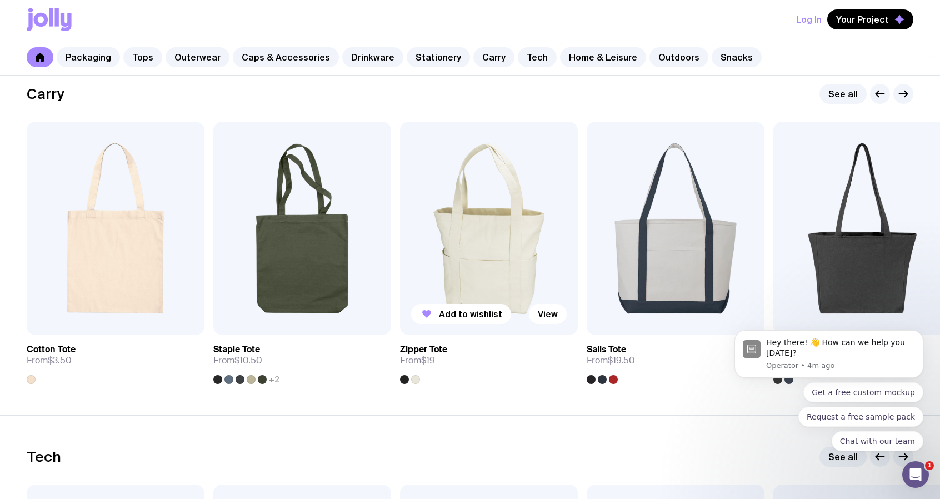
scroll to position [2311, 0]
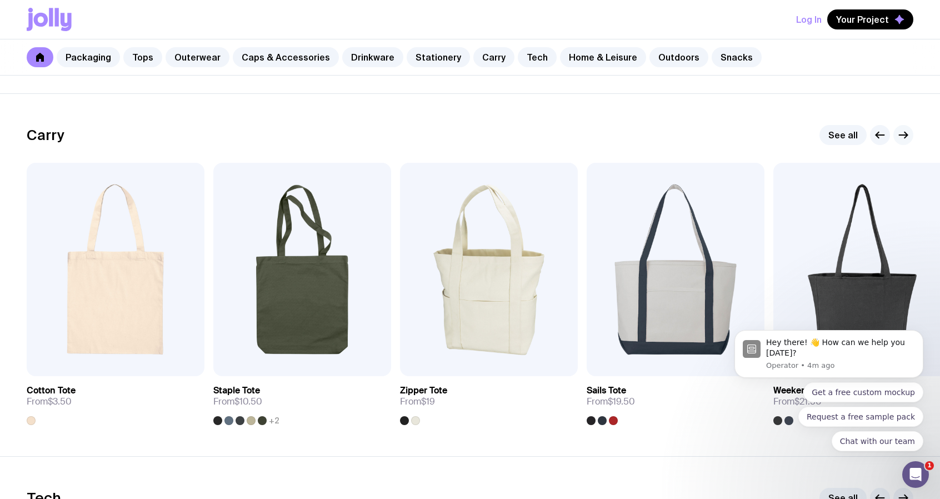
click at [904, 135] on icon "button" at bounding box center [903, 134] width 13 height 13
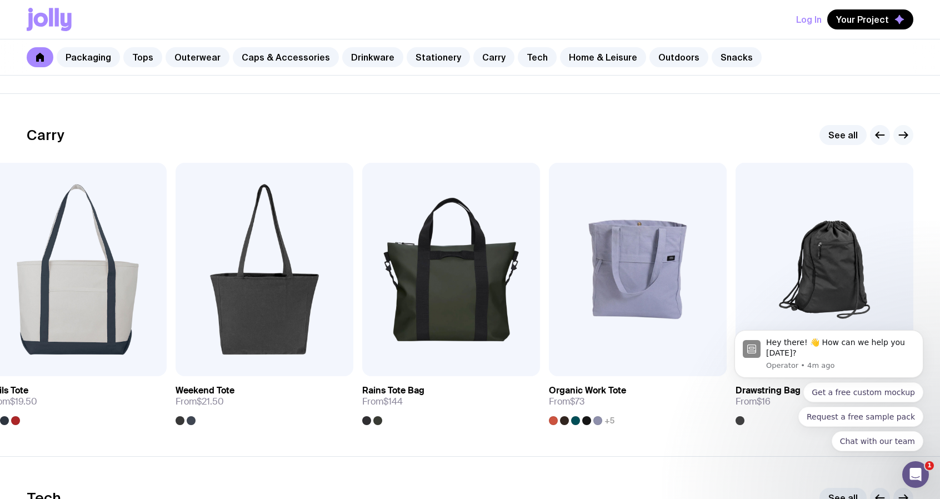
click at [905, 132] on icon "button" at bounding box center [903, 134] width 13 height 13
click at [599, 386] on h3 "Organic Work Tote" at bounding box center [587, 390] width 77 height 11
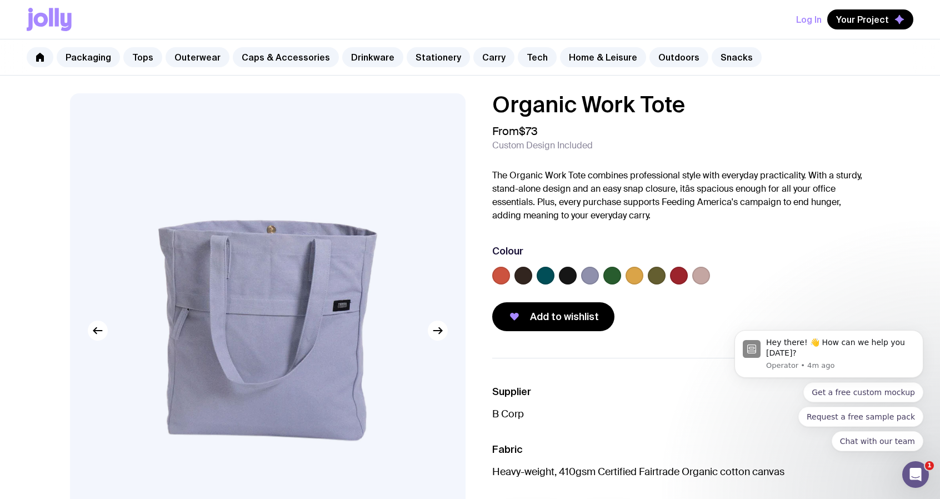
click at [631, 274] on label at bounding box center [635, 276] width 18 height 18
click at [0, 0] on input "radio" at bounding box center [0, 0] width 0 height 0
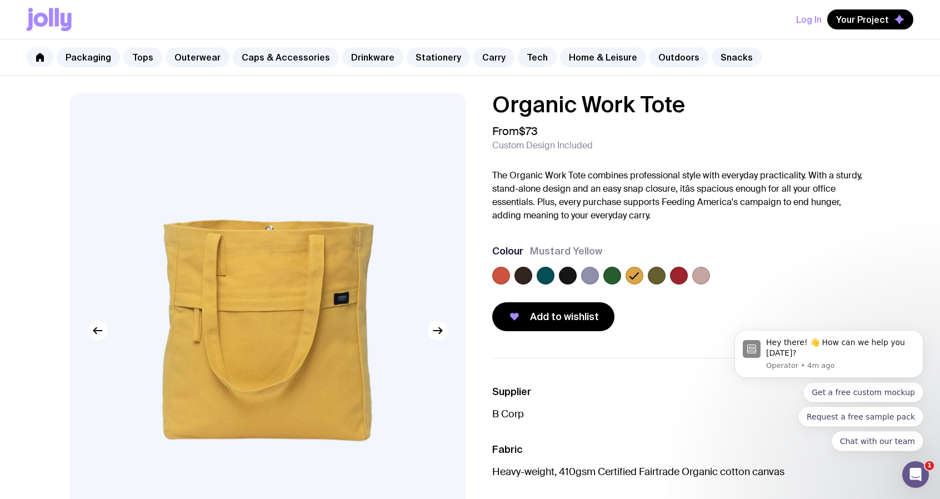
click at [603, 276] on label at bounding box center [612, 276] width 18 height 18
click at [0, 0] on input "radio" at bounding box center [0, 0] width 0 height 0
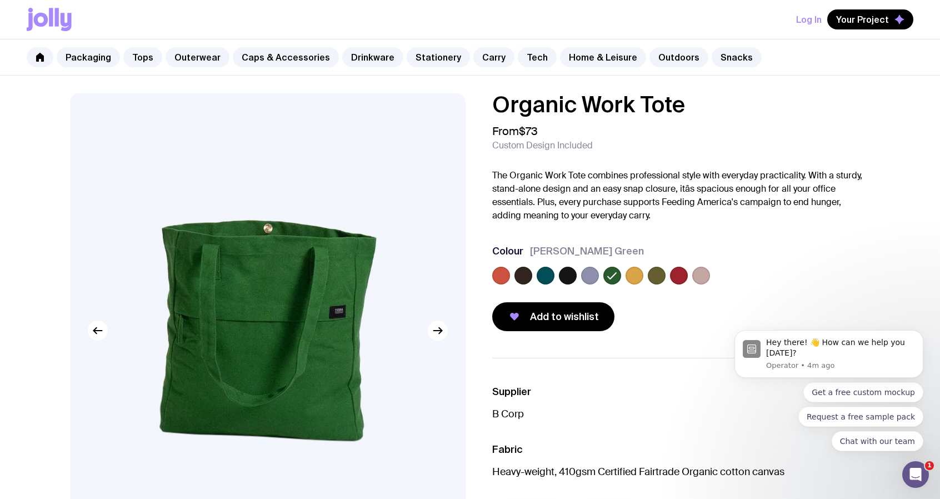
click at [591, 273] on label at bounding box center [590, 276] width 18 height 18
click at [0, 0] on input "radio" at bounding box center [0, 0] width 0 height 0
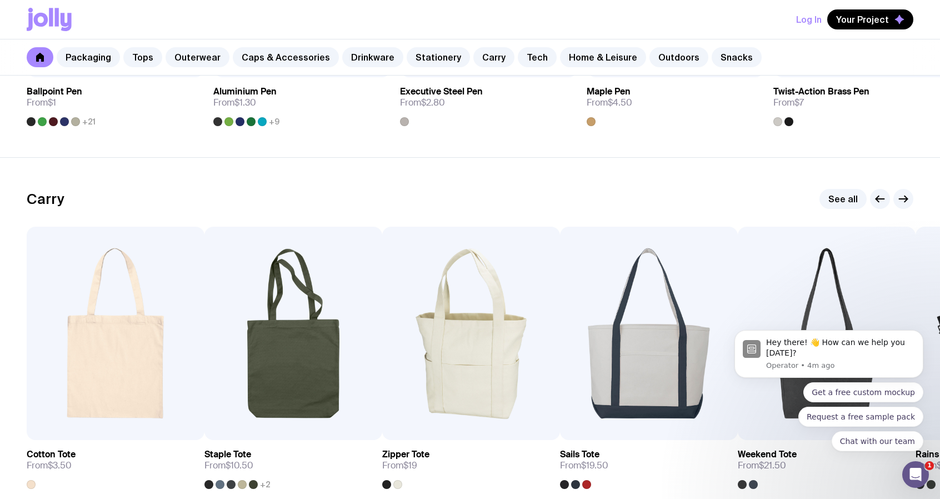
scroll to position [2199, 0]
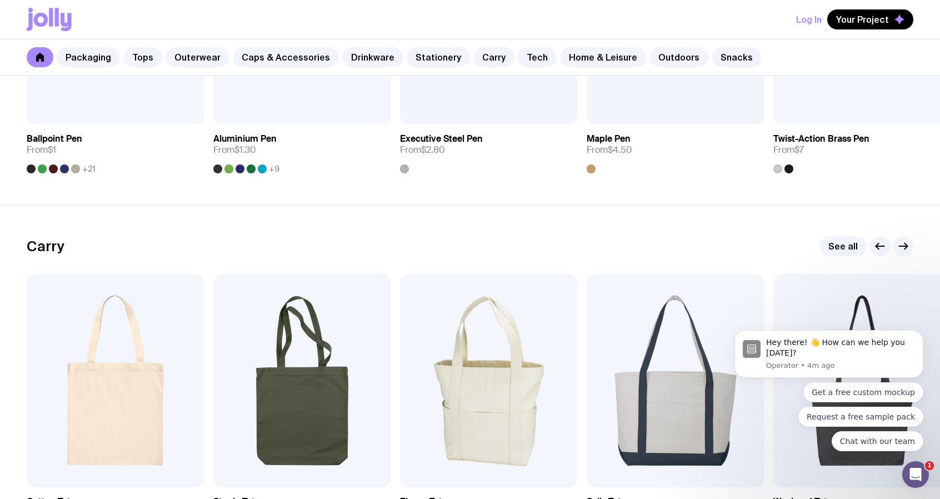
click at [905, 245] on icon "button" at bounding box center [903, 246] width 13 height 13
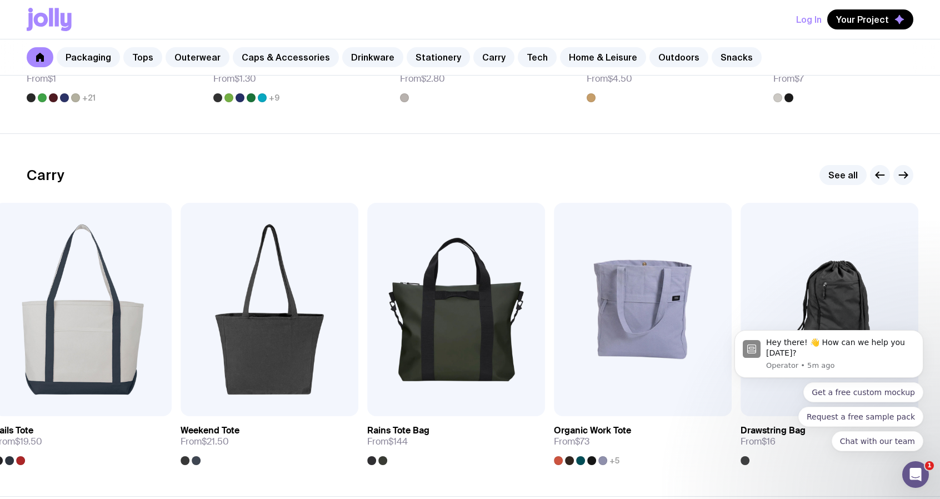
scroll to position [2311, 0]
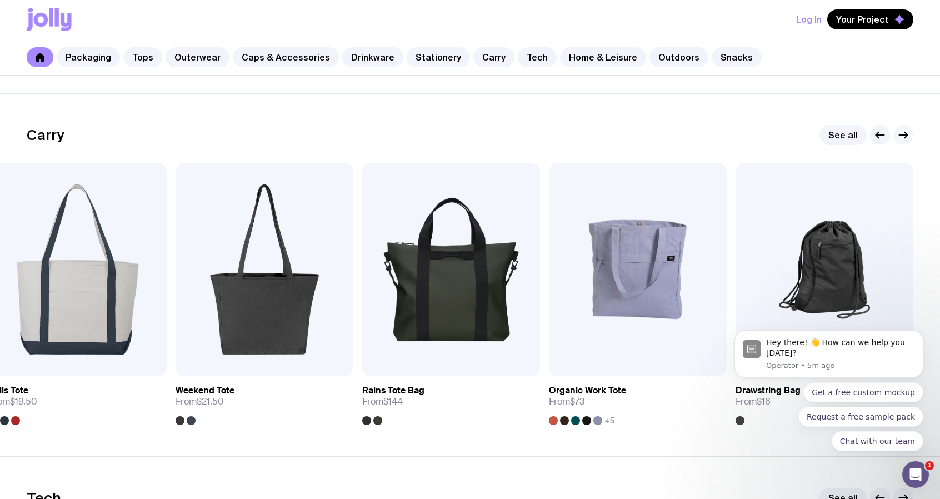
click at [907, 129] on icon "button" at bounding box center [903, 134] width 13 height 13
click at [827, 262] on body "Hey there! 👋 How can we help you today? Operator • 5m ago Get a free custom moc…" at bounding box center [828, 363] width 213 height 202
click at [740, 388] on div "Get a free custom mockup Request a free sample pack Chat with our team" at bounding box center [829, 416] width 189 height 69
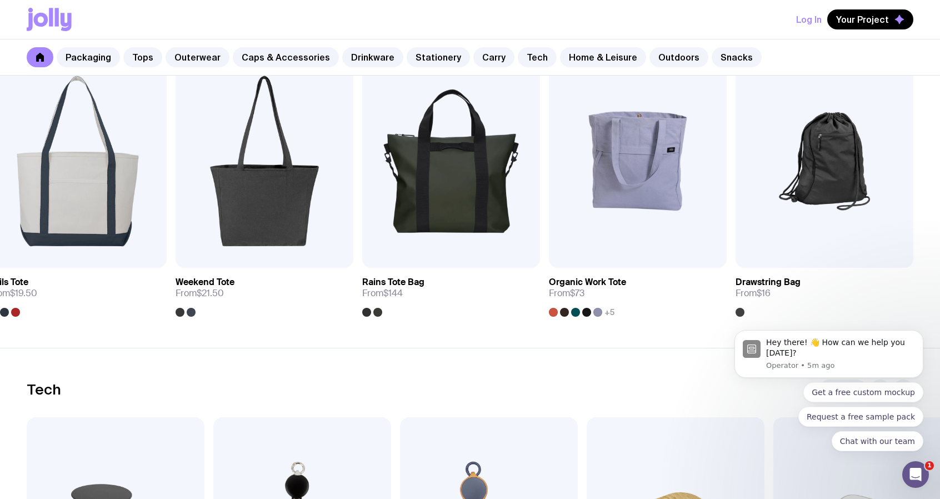
scroll to position [2422, 0]
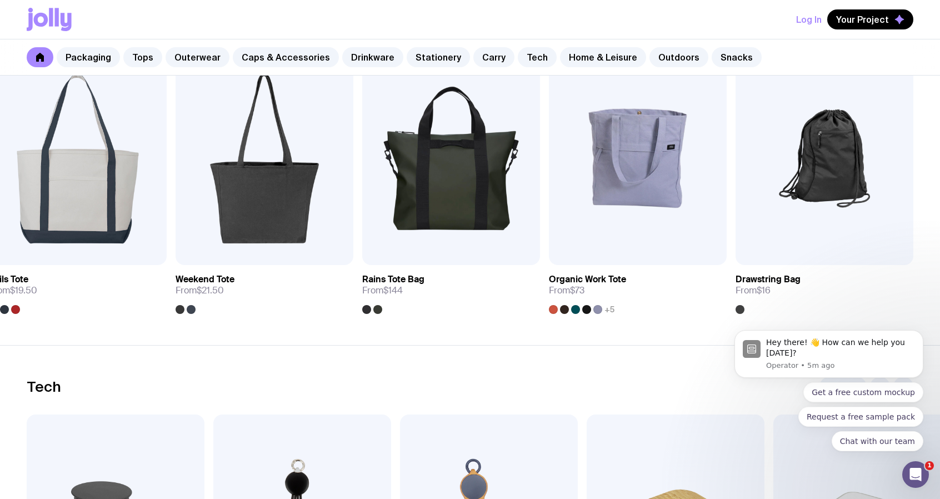
click at [774, 277] on body "Hey there! 👋 How can we help you today? Operator • 5m ago Get a free custom moc…" at bounding box center [828, 363] width 213 height 202
click at [812, 174] on img at bounding box center [825, 158] width 178 height 213
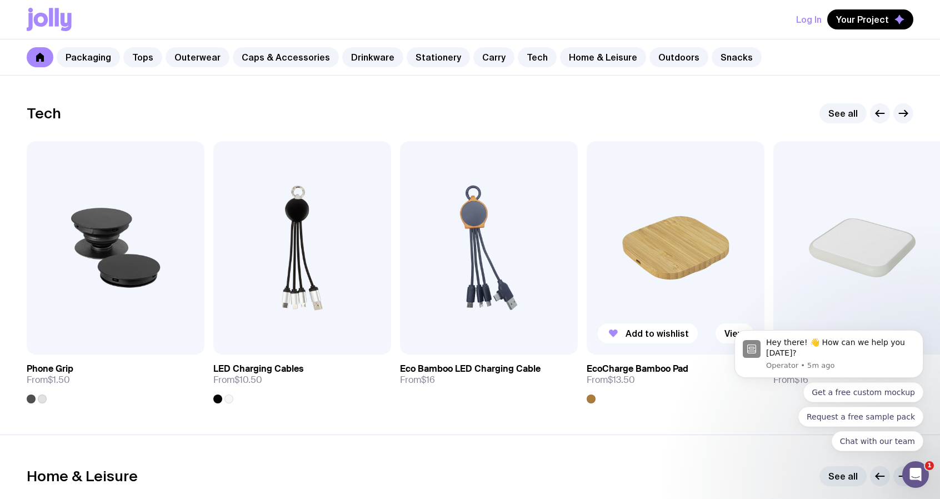
scroll to position [2700, 0]
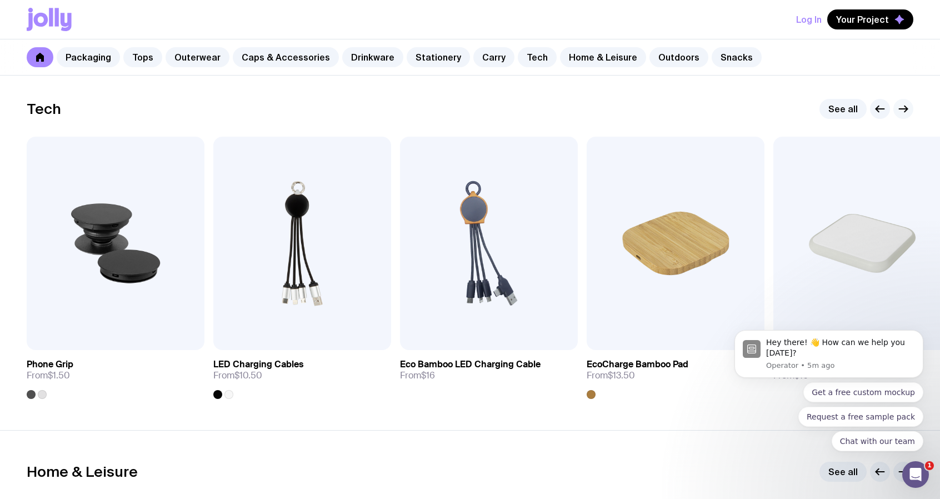
click at [907, 109] on icon "button" at bounding box center [904, 109] width 8 height 0
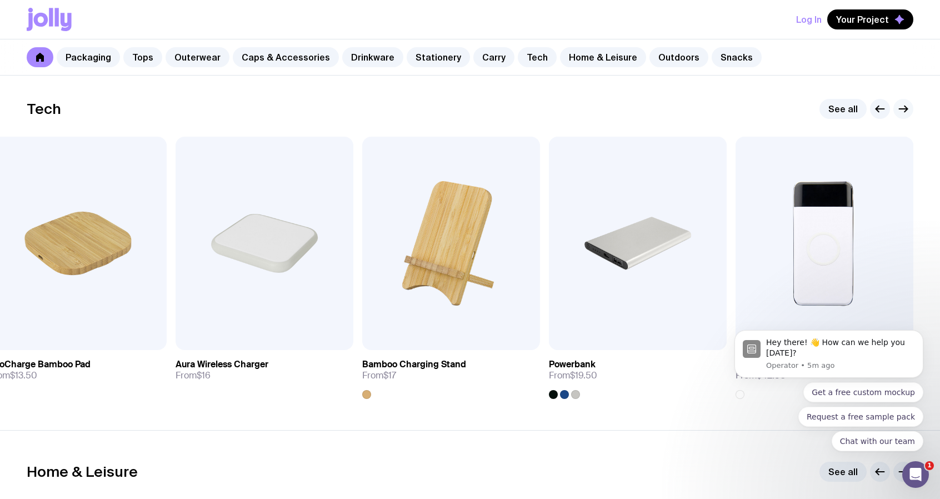
click at [902, 106] on icon "button" at bounding box center [903, 108] width 13 height 13
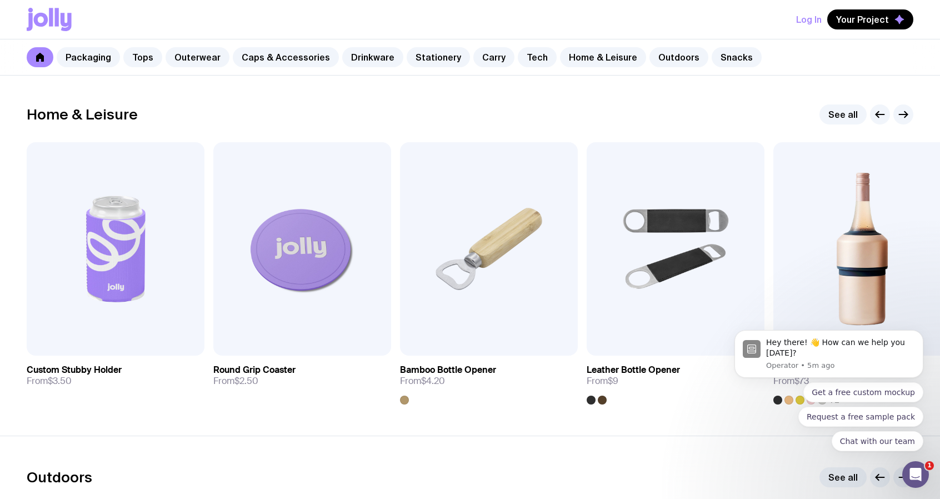
scroll to position [3089, 0]
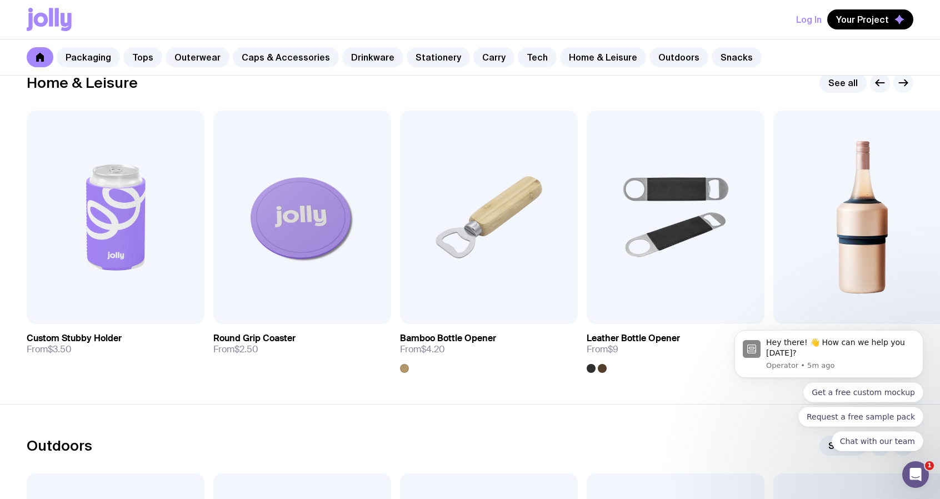
click at [902, 83] on icon "button" at bounding box center [903, 82] width 13 height 13
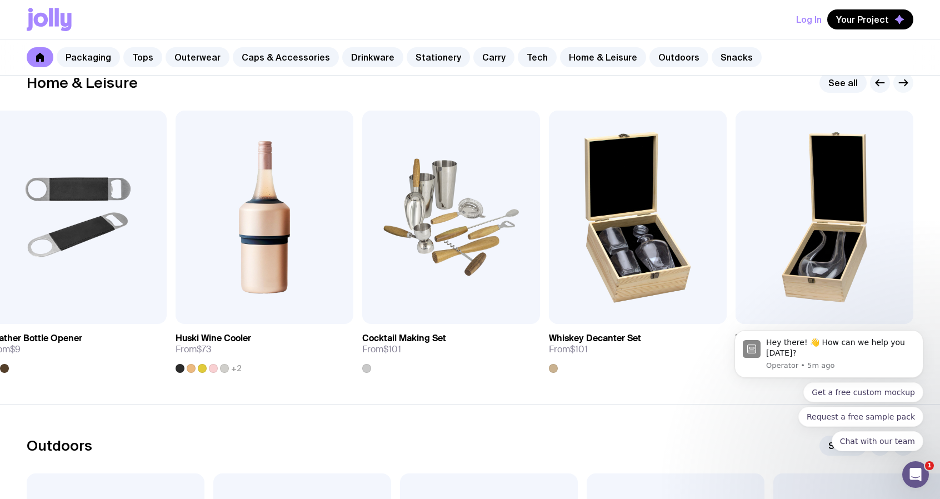
click at [905, 79] on icon "button" at bounding box center [903, 82] width 13 height 13
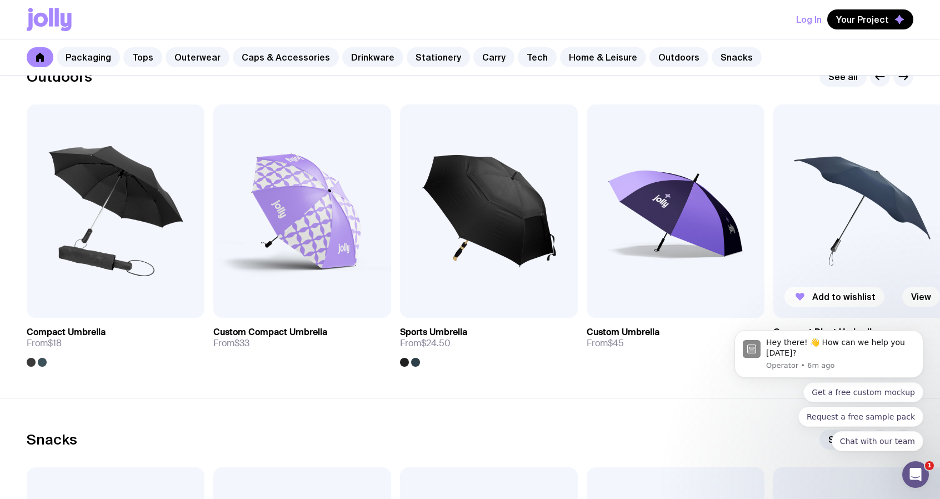
scroll to position [3422, 0]
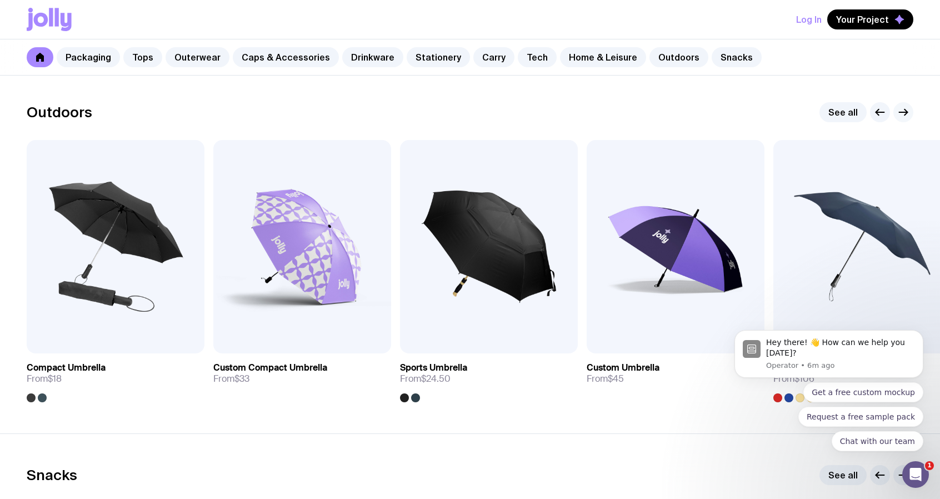
click at [907, 112] on icon "button" at bounding box center [904, 112] width 8 height 0
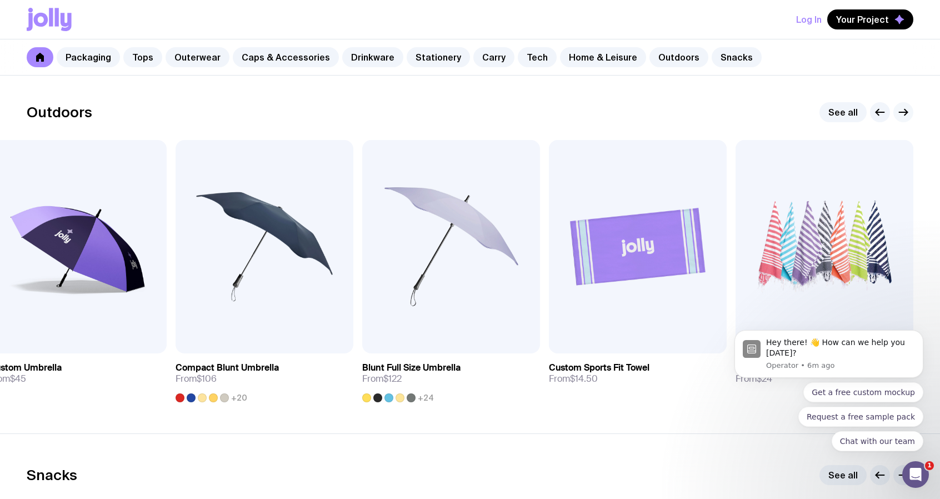
click at [905, 109] on icon "button" at bounding box center [903, 112] width 13 height 13
click at [906, 106] on icon "button" at bounding box center [903, 112] width 13 height 13
click at [909, 112] on icon "button" at bounding box center [903, 112] width 13 height 13
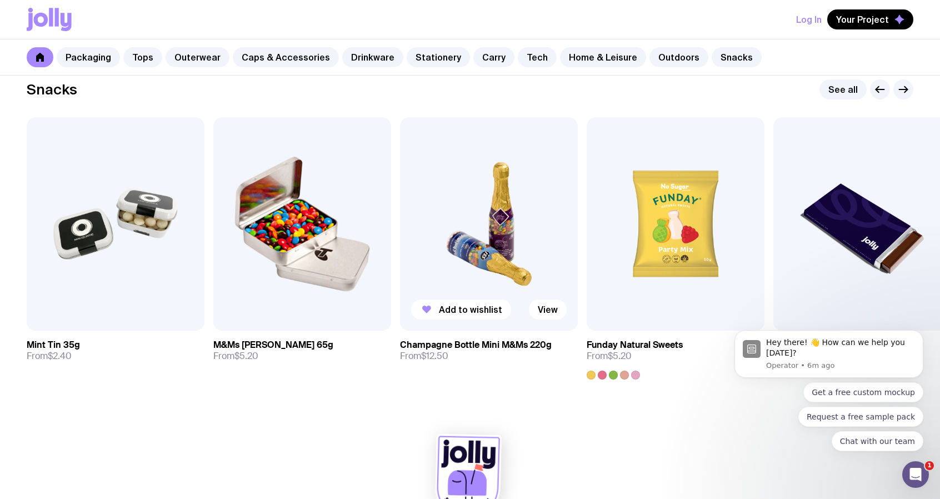
scroll to position [3811, 0]
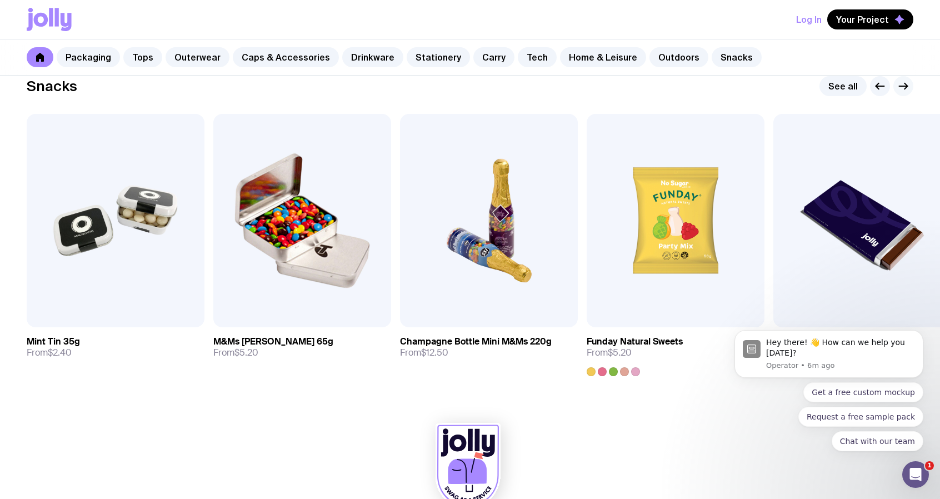
click at [903, 84] on icon "button" at bounding box center [903, 85] width 13 height 13
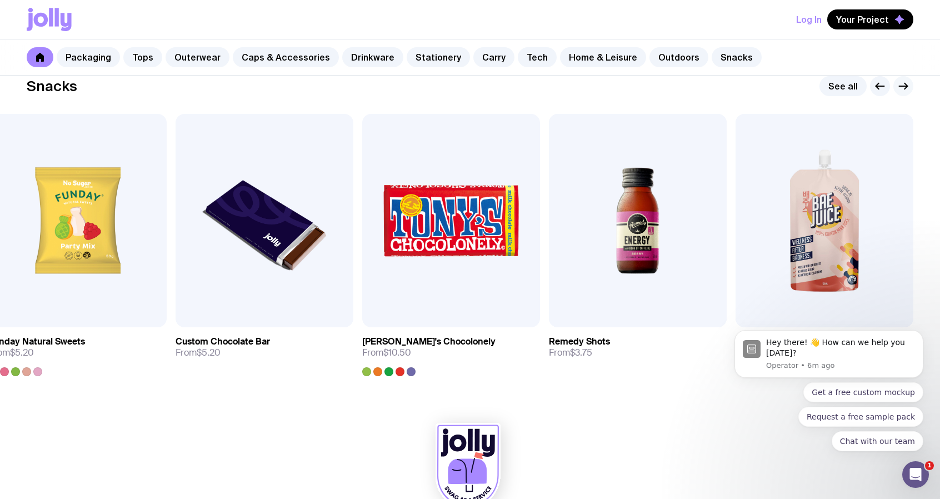
click at [902, 84] on icon "button" at bounding box center [903, 85] width 13 height 13
click at [905, 83] on icon "button" at bounding box center [906, 86] width 3 height 6
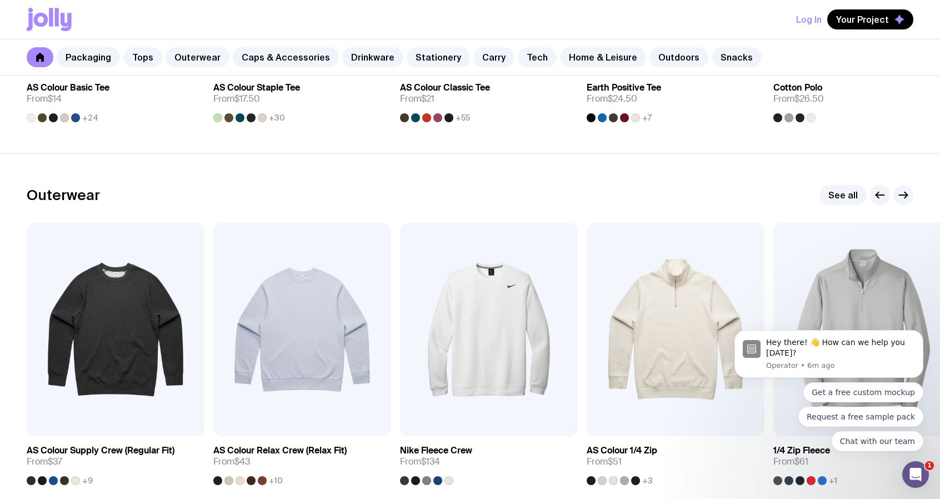
scroll to position [756, 0]
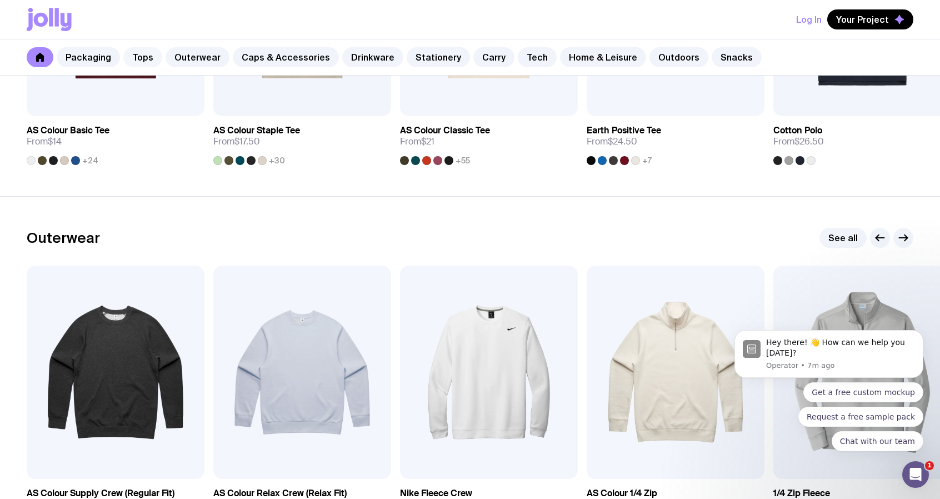
click at [130, 61] on link "Tops" at bounding box center [142, 57] width 39 height 20
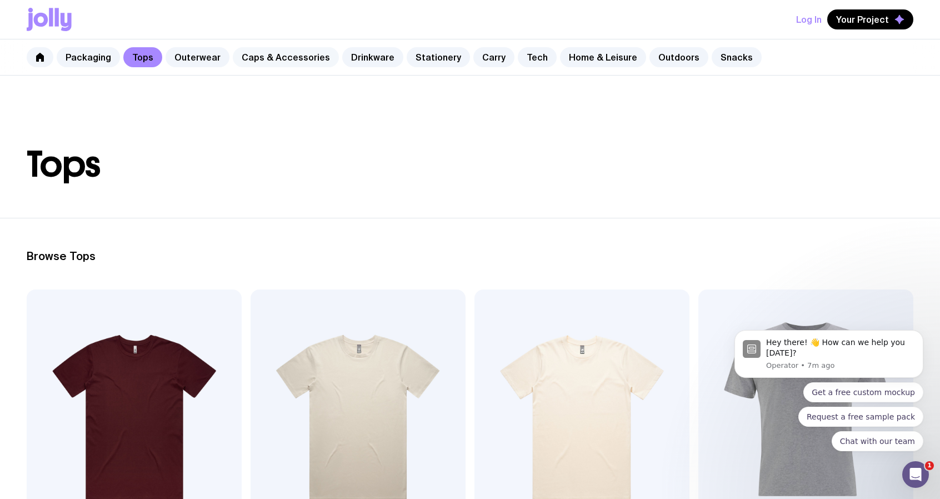
click at [262, 54] on link "Caps & Accessories" at bounding box center [286, 57] width 106 height 20
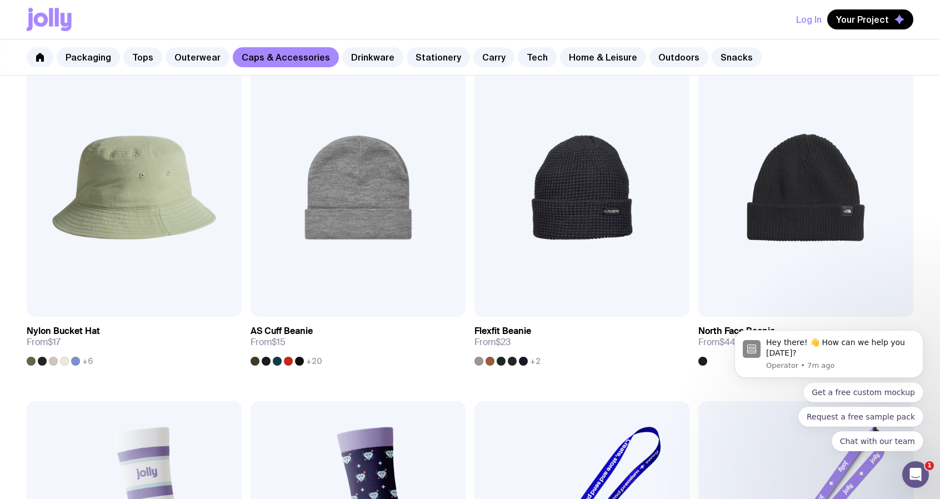
scroll to position [1278, 0]
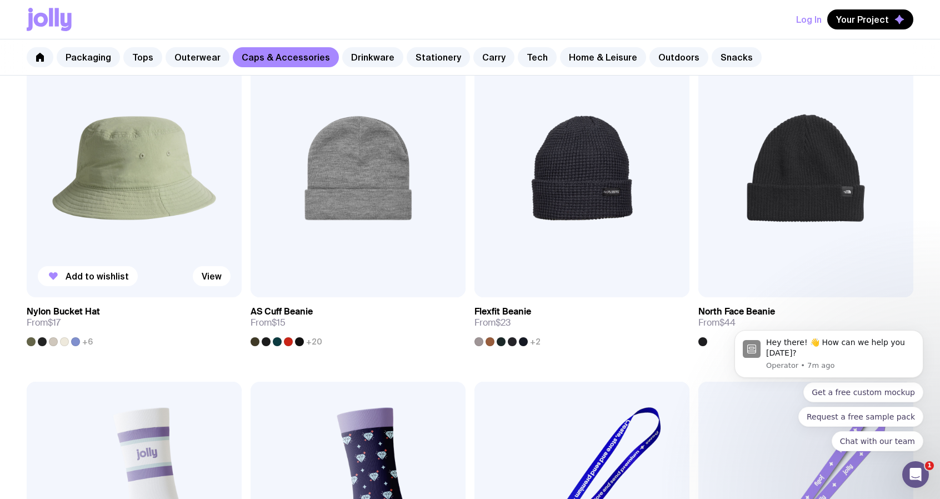
click at [81, 311] on h3 "Nylon Bucket Hat" at bounding box center [63, 311] width 73 height 11
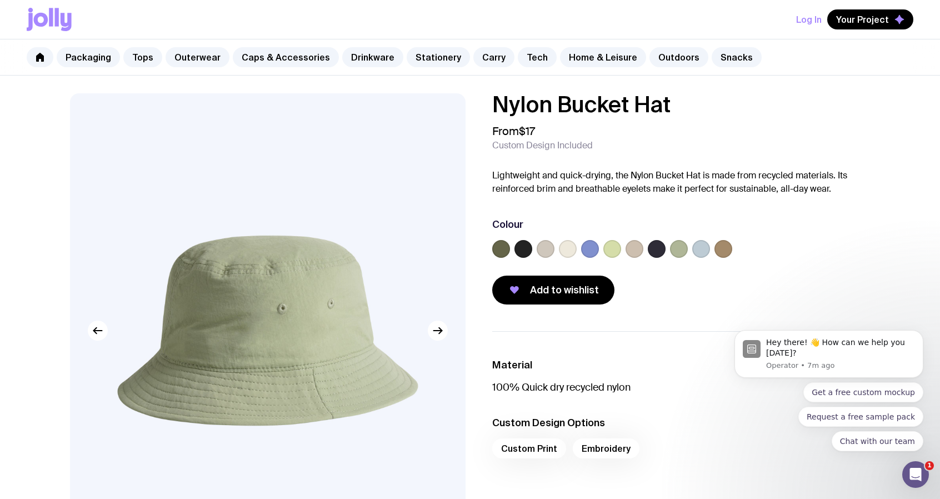
click at [701, 248] on label at bounding box center [701, 249] width 18 height 18
click at [0, 0] on input "radio" at bounding box center [0, 0] width 0 height 0
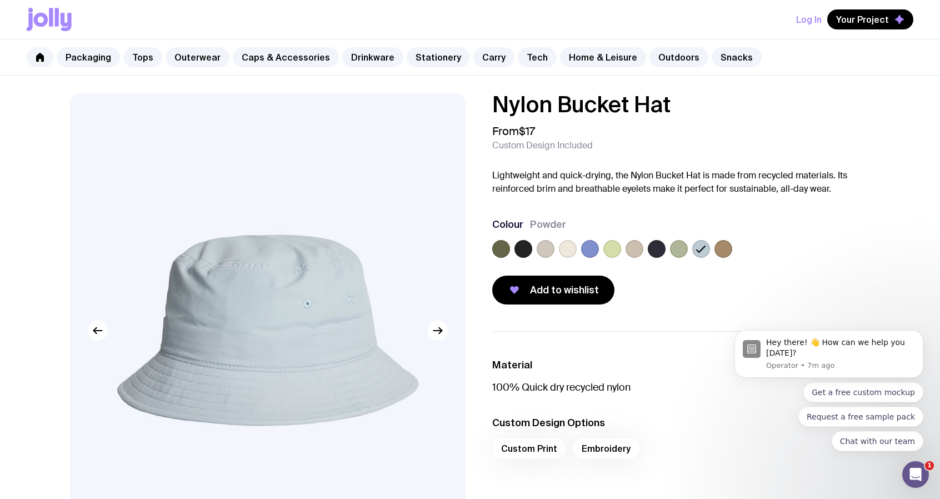
click at [588, 248] on label at bounding box center [590, 249] width 18 height 18
click at [0, 0] on input "radio" at bounding box center [0, 0] width 0 height 0
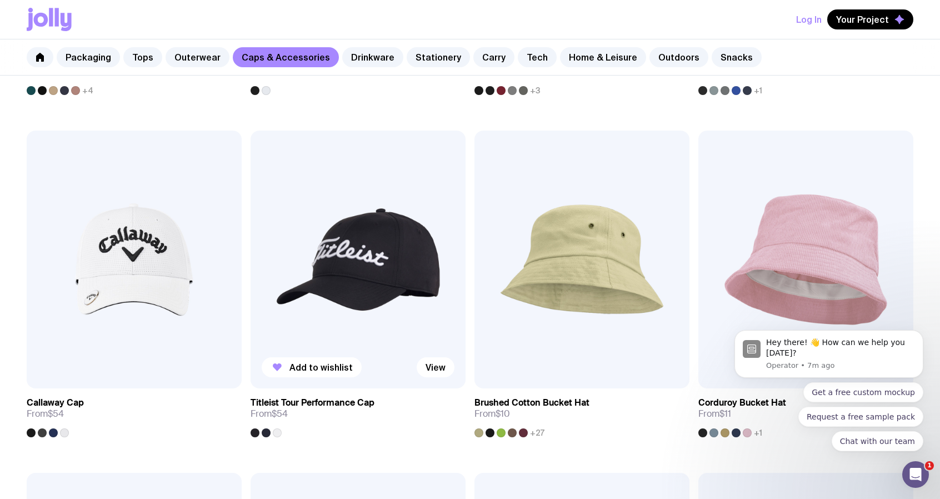
scroll to position [977, 0]
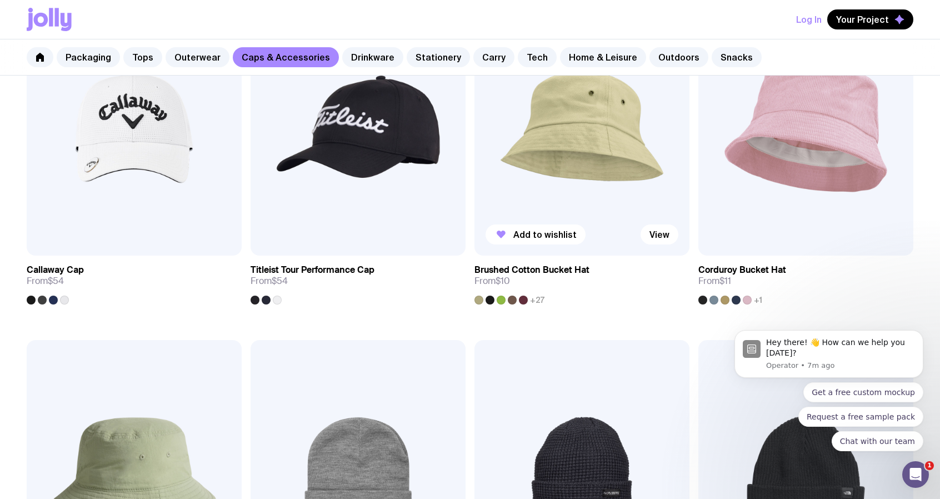
click at [585, 269] on h3 "Brushed Cotton Bucket Hat" at bounding box center [532, 270] width 115 height 11
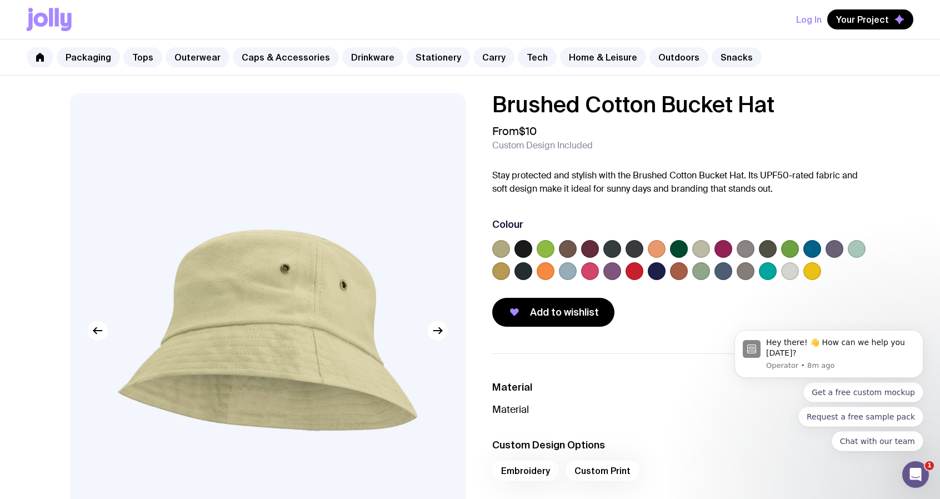
click at [807, 273] on body "Hey there! 👋 How can we help you today? Operator • 8m ago Get a free custom moc…" at bounding box center [828, 363] width 213 height 202
click at [808, 271] on body "Hey there! 👋 How can we help you today? Operator • 8m ago Get a free custom moc…" at bounding box center [828, 363] width 213 height 202
click at [808, 274] on body "Hey there! 👋 How can we help you today? Operator • 8m ago Get a free custom moc…" at bounding box center [828, 363] width 213 height 202
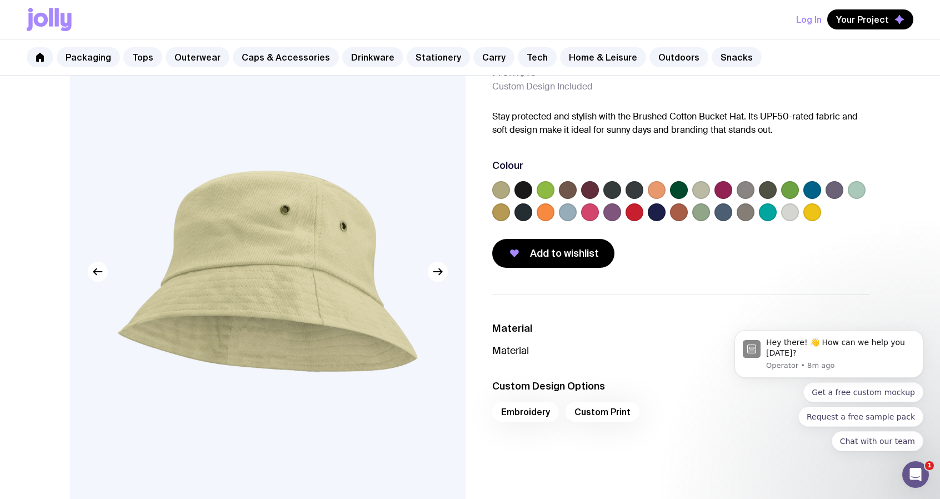
scroll to position [56, 0]
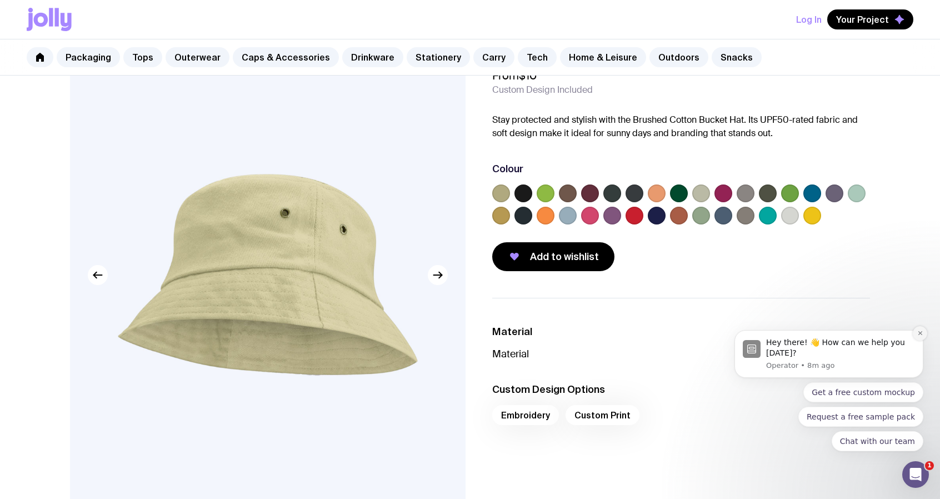
click at [920, 335] on icon "Dismiss notification" at bounding box center [920, 333] width 4 height 4
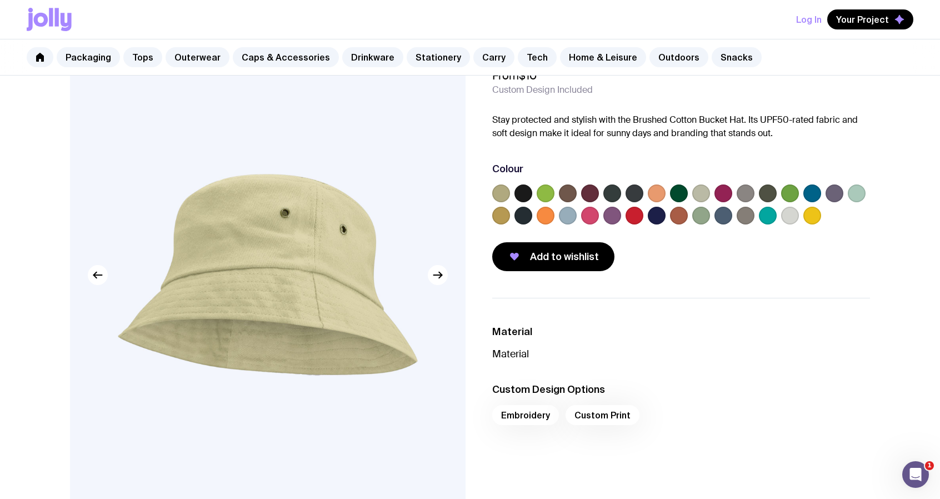
click at [501, 197] on label at bounding box center [501, 193] width 18 height 18
click at [0, 0] on input "radio" at bounding box center [0, 0] width 0 height 0
click at [812, 213] on label at bounding box center [813, 216] width 18 height 18
click at [0, 0] on input "radio" at bounding box center [0, 0] width 0 height 0
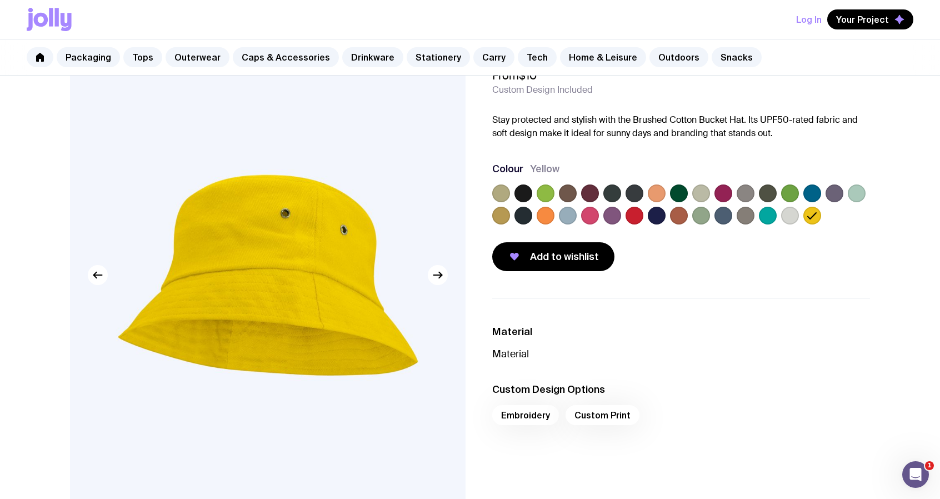
click at [769, 215] on label at bounding box center [768, 216] width 18 height 18
click at [0, 0] on input "radio" at bounding box center [0, 0] width 0 height 0
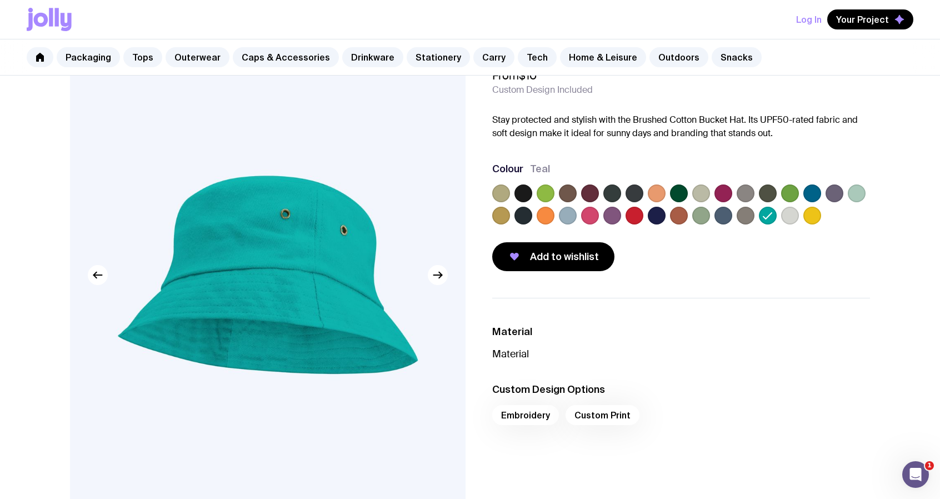
click at [816, 188] on label at bounding box center [813, 193] width 18 height 18
click at [0, 0] on input "radio" at bounding box center [0, 0] width 0 height 0
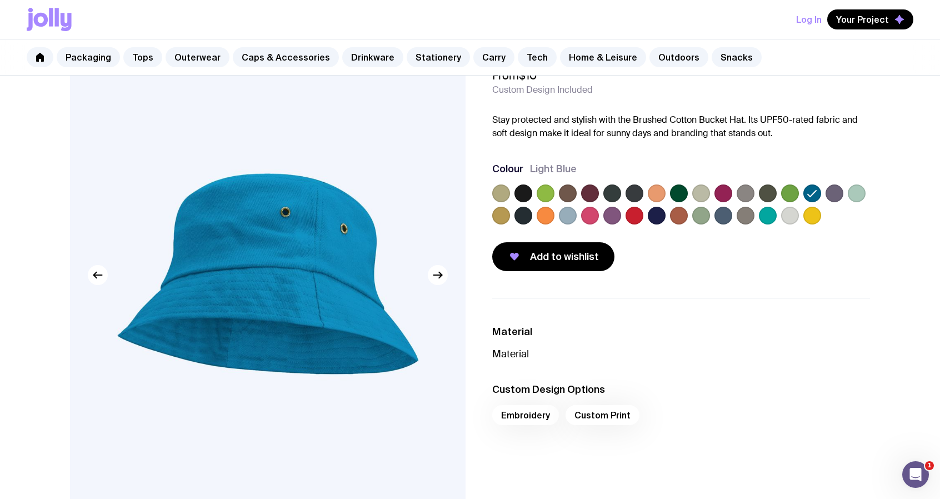
click at [817, 217] on label at bounding box center [813, 216] width 18 height 18
click at [0, 0] on input "radio" at bounding box center [0, 0] width 0 height 0
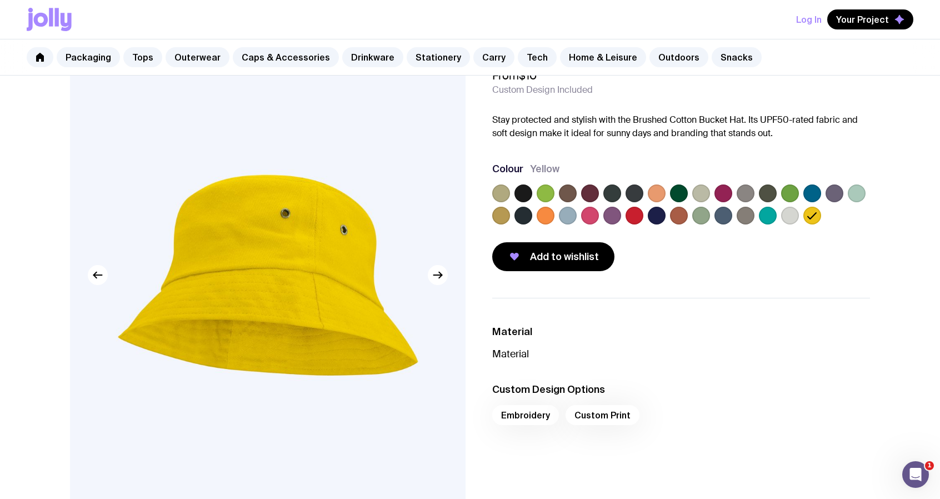
click at [816, 192] on label at bounding box center [813, 193] width 18 height 18
click at [0, 0] on input "radio" at bounding box center [0, 0] width 0 height 0
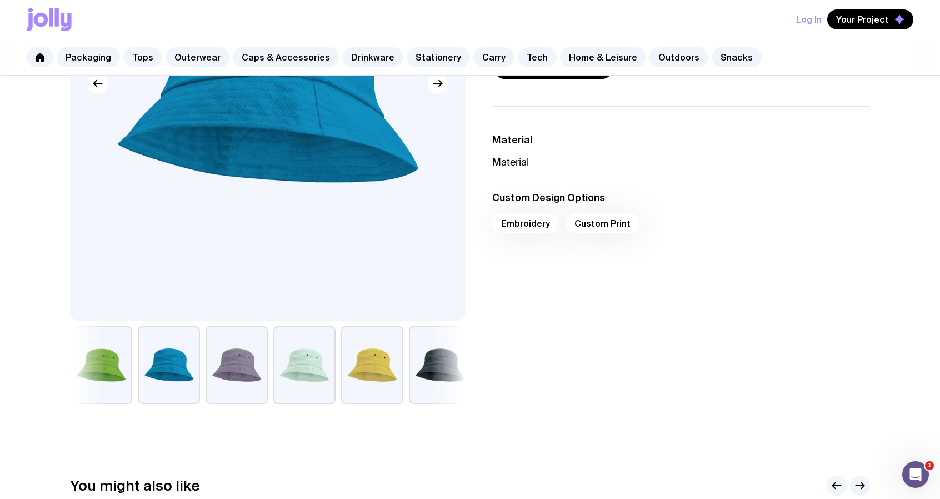
scroll to position [278, 0]
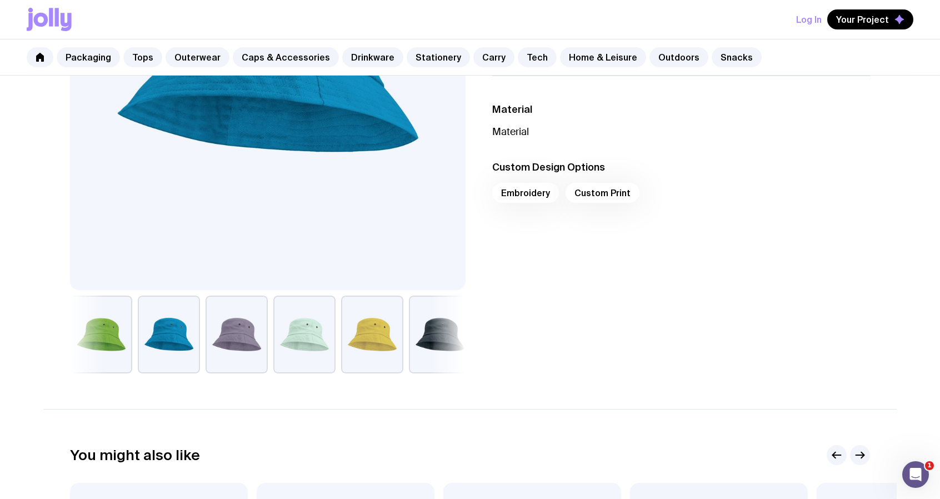
click at [372, 320] on button "button" at bounding box center [372, 335] width 62 height 78
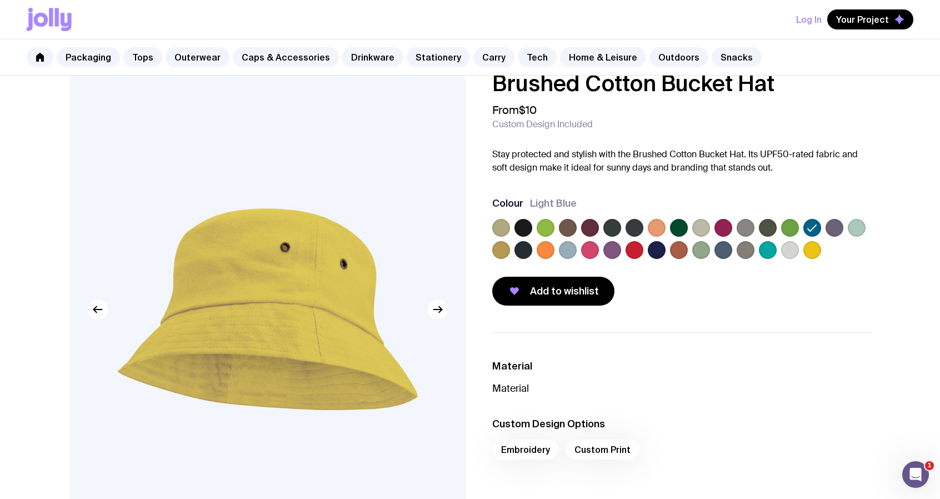
scroll to position [0, 0]
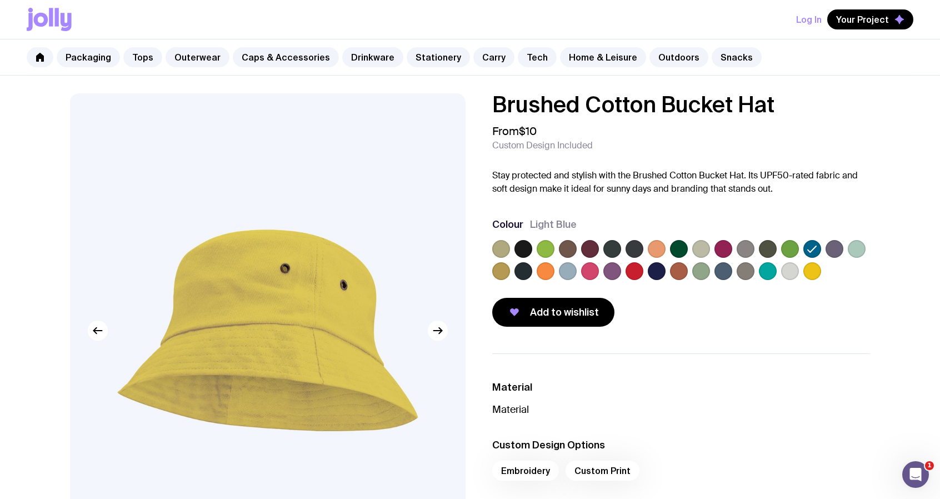
click at [589, 276] on label at bounding box center [590, 271] width 18 height 18
click at [0, 0] on input "radio" at bounding box center [0, 0] width 0 height 0
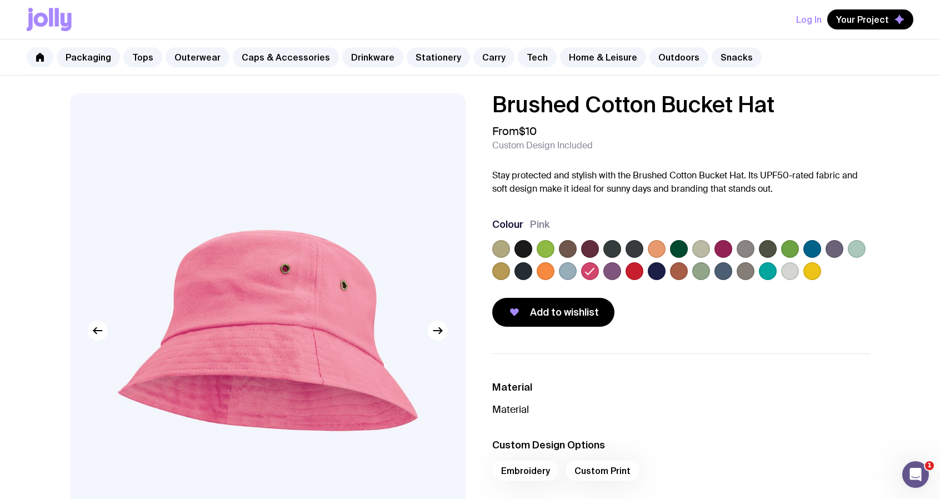
click at [815, 272] on label at bounding box center [813, 271] width 18 height 18
click at [0, 0] on input "radio" at bounding box center [0, 0] width 0 height 0
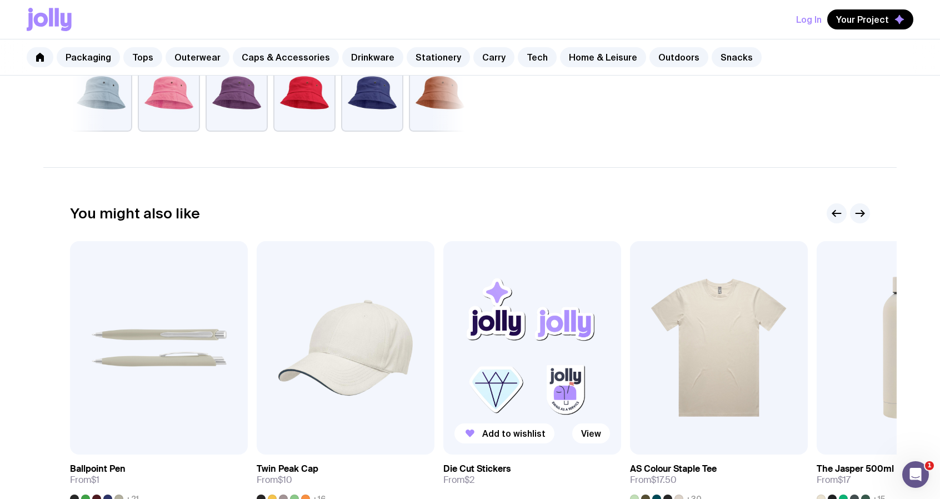
scroll to position [556, 0]
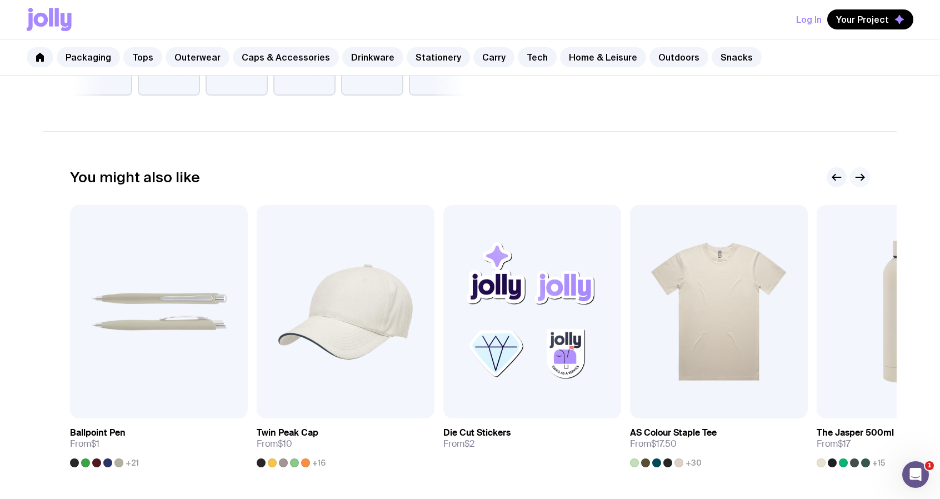
click at [862, 181] on icon "button" at bounding box center [860, 177] width 13 height 13
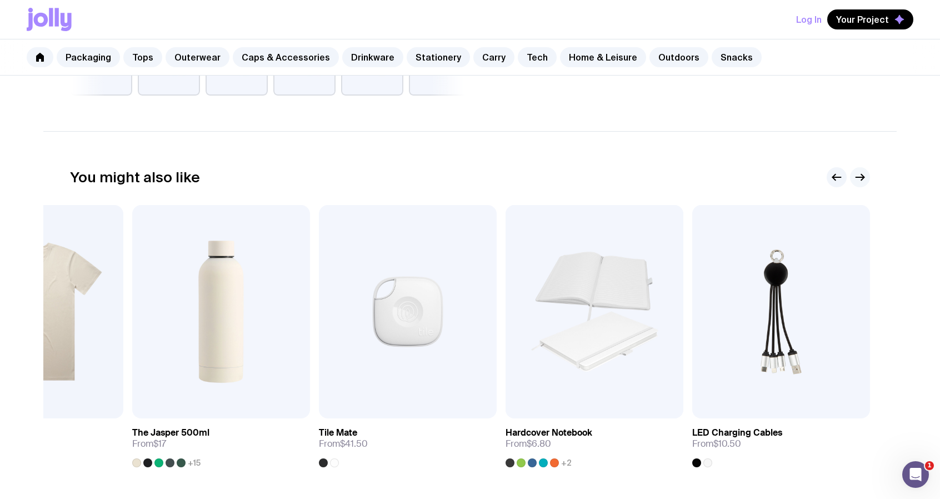
click at [863, 179] on icon "button" at bounding box center [860, 177] width 13 height 13
click at [236, 325] on img at bounding box center [221, 311] width 178 height 213
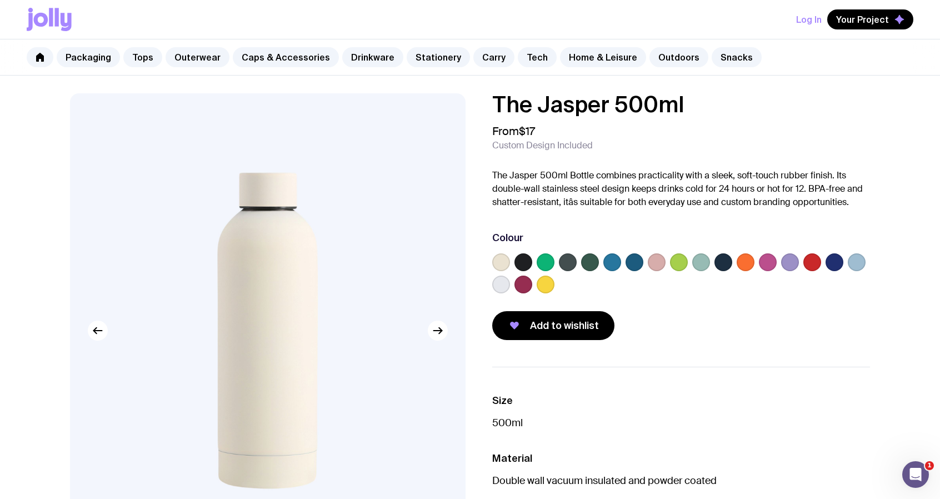
click at [550, 285] on label at bounding box center [546, 285] width 18 height 18
click at [0, 0] on input "radio" at bounding box center [0, 0] width 0 height 0
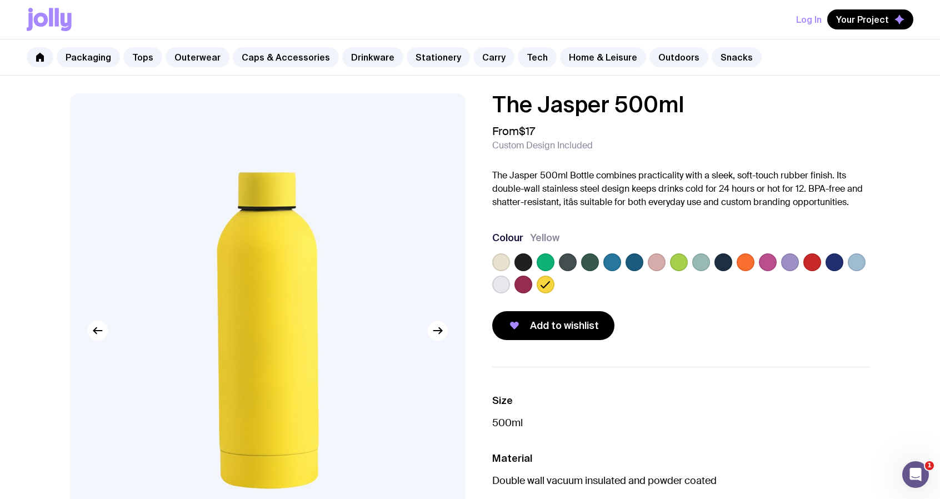
click at [851, 265] on label at bounding box center [857, 262] width 18 height 18
click at [0, 0] on input "radio" at bounding box center [0, 0] width 0 height 0
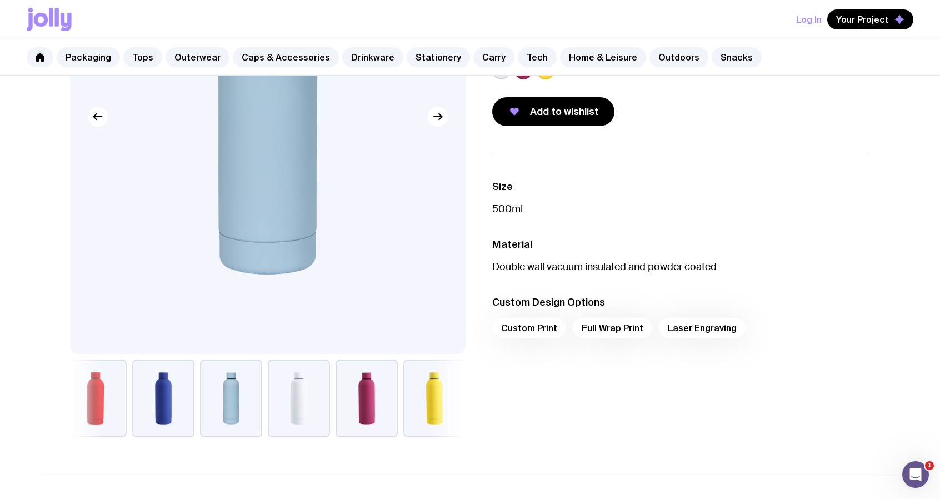
scroll to position [222, 0]
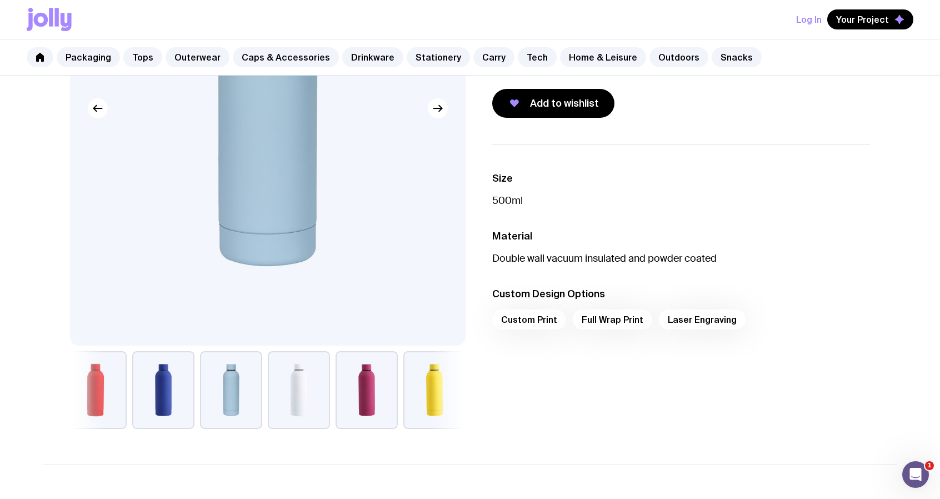
click at [536, 318] on div "Custom Print Full Wrap Print Laser Engraving" at bounding box center [681, 323] width 378 height 27
click at [547, 318] on div "Custom Print Full Wrap Print Laser Engraving" at bounding box center [681, 323] width 378 height 27
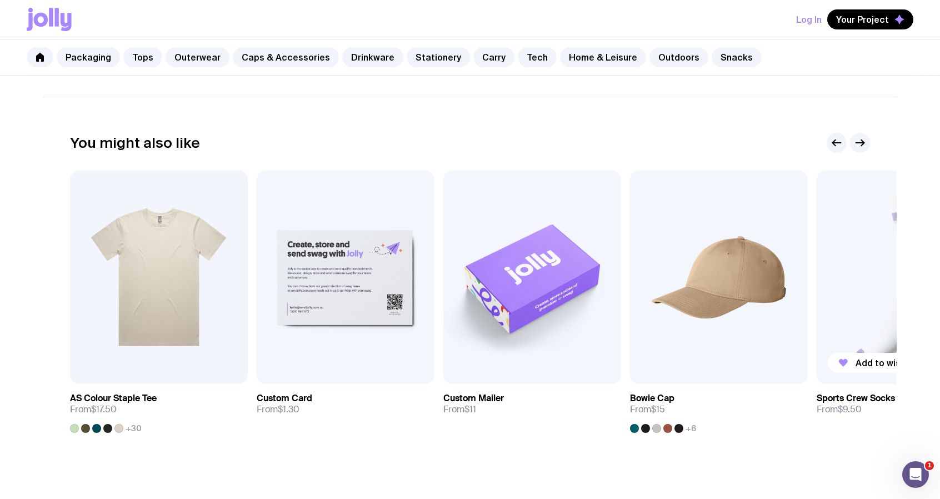
scroll to position [556, 0]
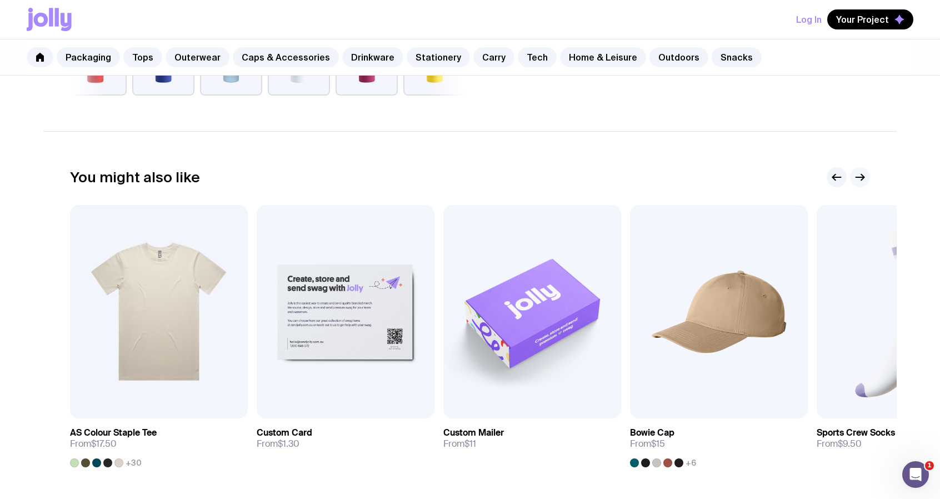
click at [862, 184] on button "button" at bounding box center [860, 177] width 20 height 20
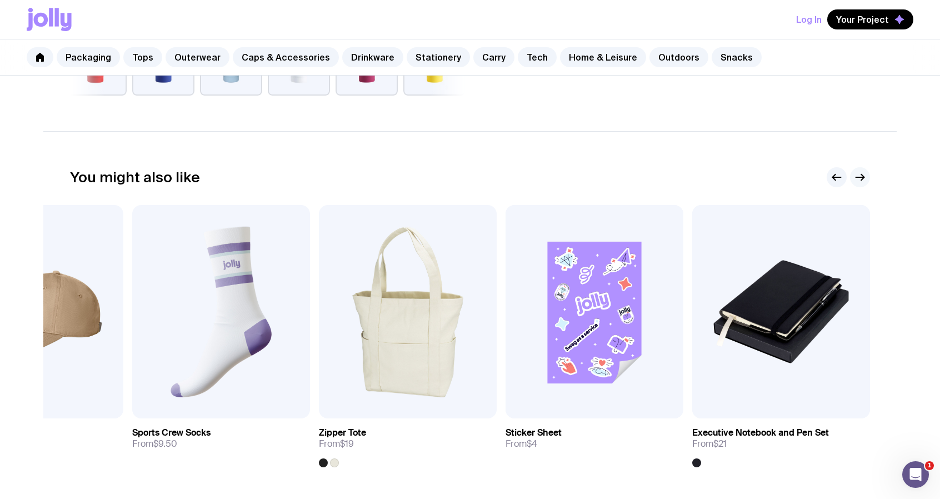
click at [860, 179] on icon "button" at bounding box center [860, 177] width 13 height 13
click at [862, 179] on icon "button" at bounding box center [862, 177] width 3 height 6
click at [351, 432] on h3 "Zipper Tote" at bounding box center [342, 432] width 47 height 11
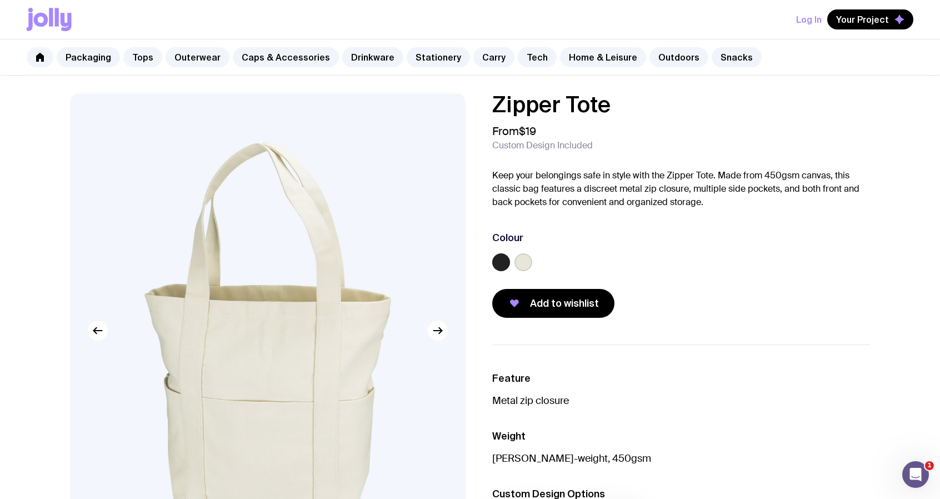
scroll to position [556, 0]
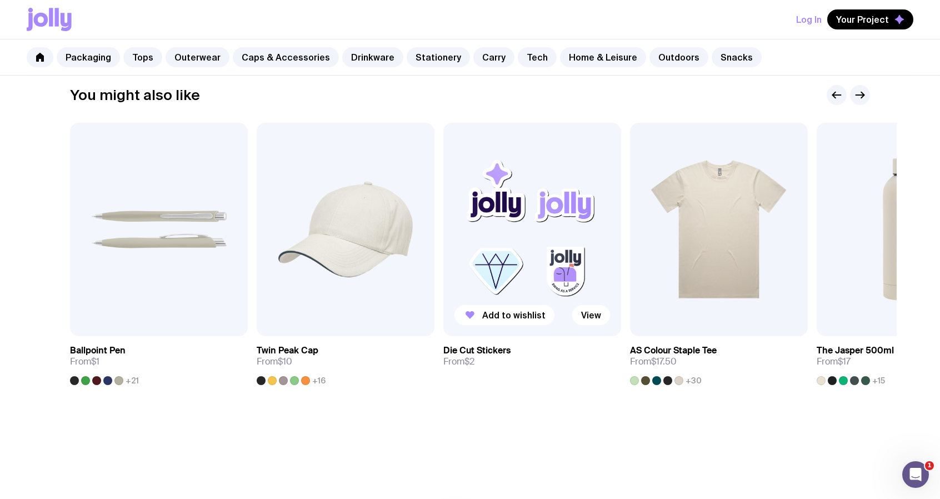
scroll to position [699, 0]
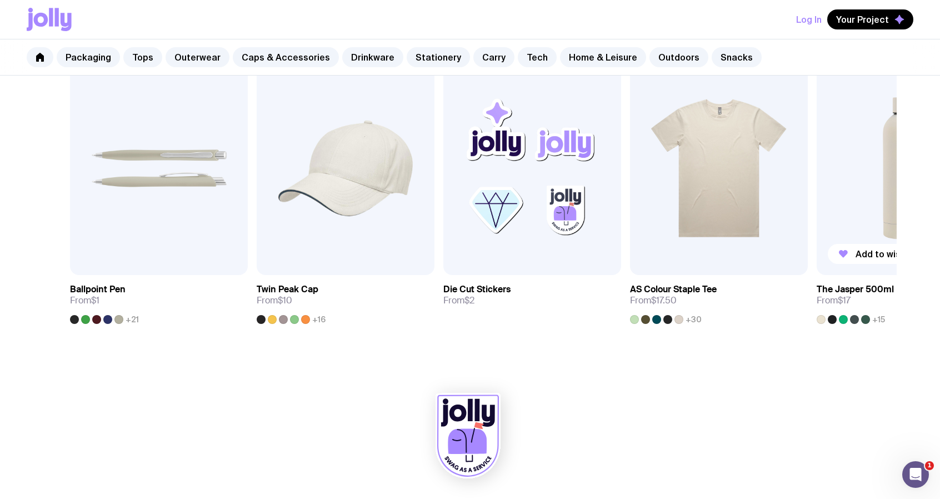
click at [877, 172] on img at bounding box center [906, 168] width 178 height 213
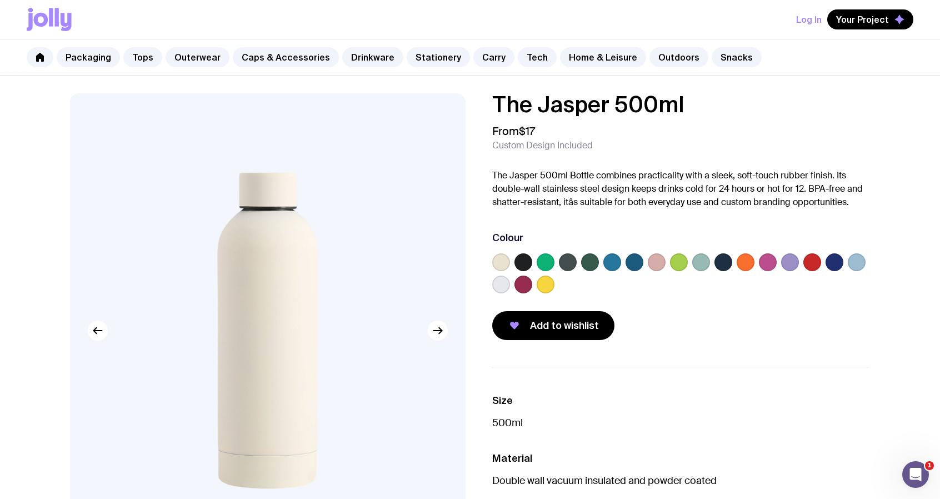
click at [855, 262] on label at bounding box center [857, 262] width 18 height 18
click at [0, 0] on input "radio" at bounding box center [0, 0] width 0 height 0
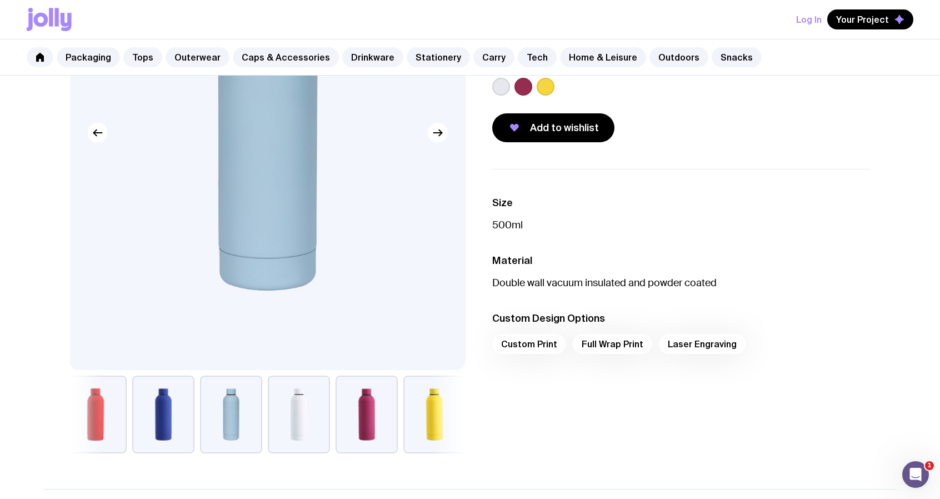
scroll to position [278, 0]
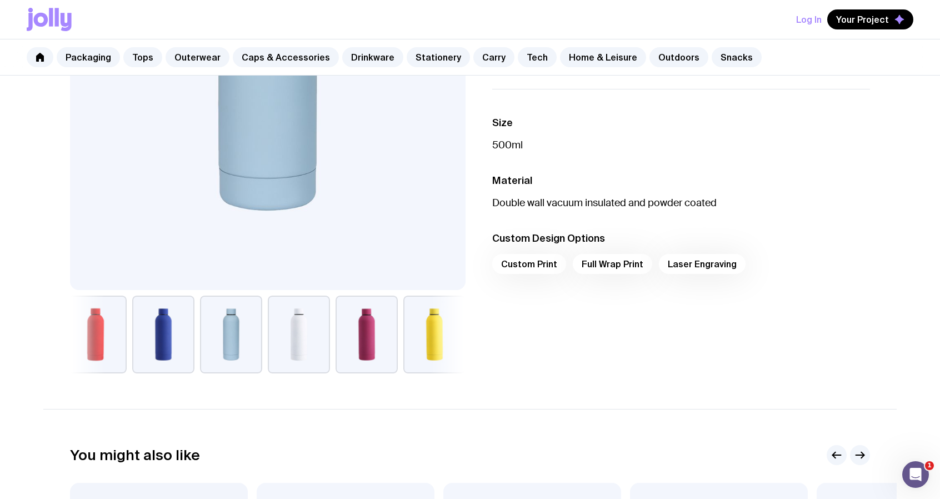
click at [423, 325] on button "button" at bounding box center [434, 335] width 62 height 78
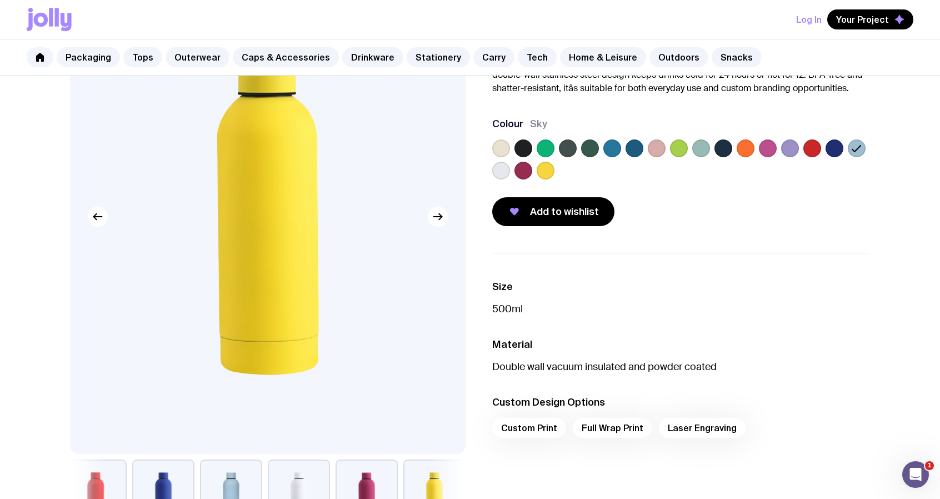
scroll to position [111, 0]
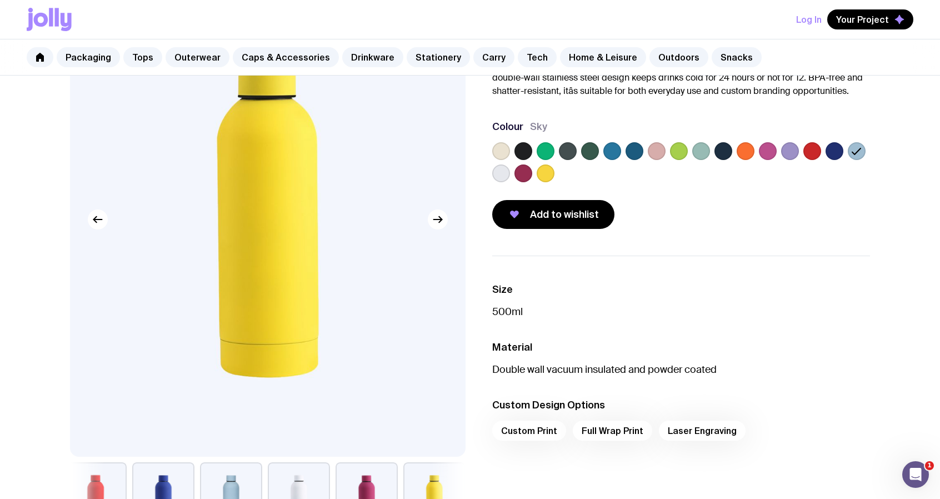
click at [855, 154] on icon at bounding box center [856, 151] width 8 height 6
click at [0, 0] on input "radio" at bounding box center [0, 0] width 0 height 0
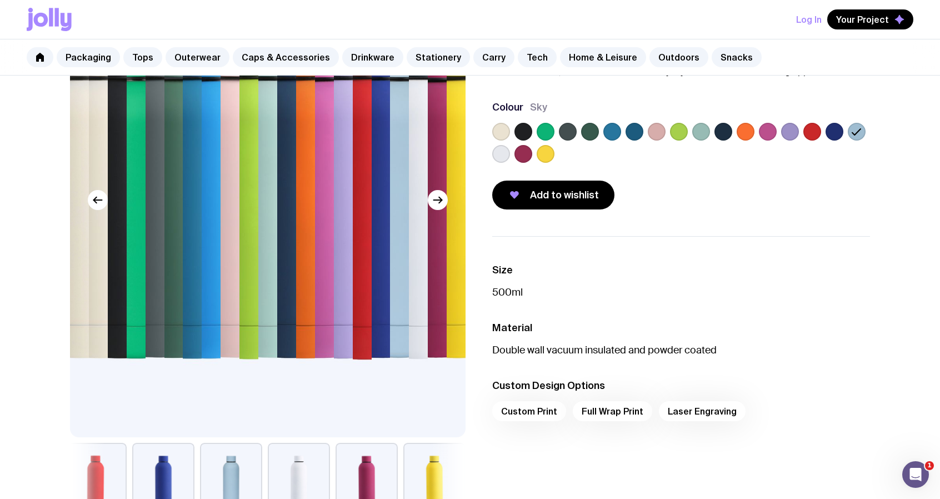
scroll to position [333, 0]
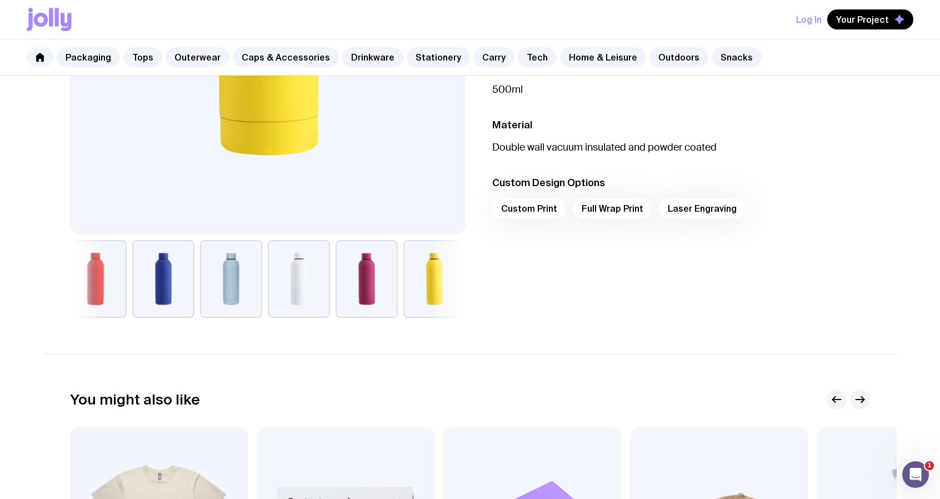
click at [228, 291] on button "button" at bounding box center [231, 279] width 62 height 78
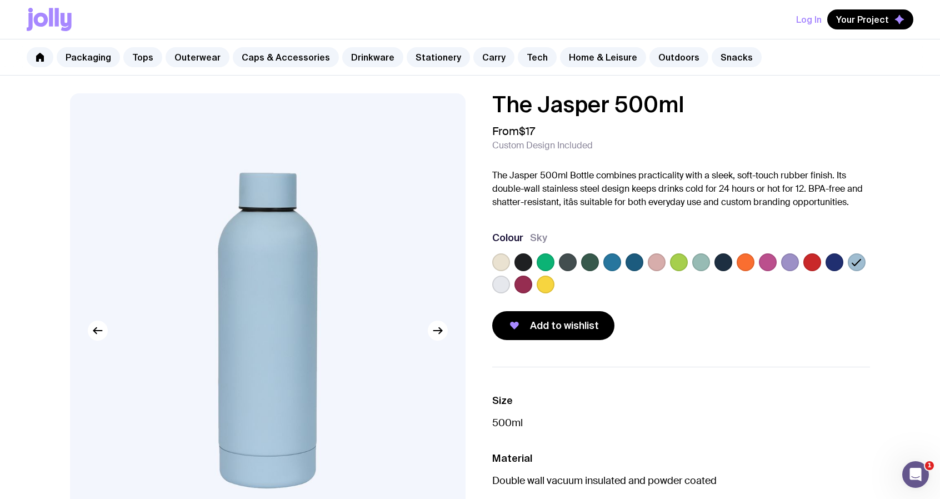
scroll to position [0, 0]
click at [559, 325] on span "Add to wishlist" at bounding box center [564, 325] width 69 height 13
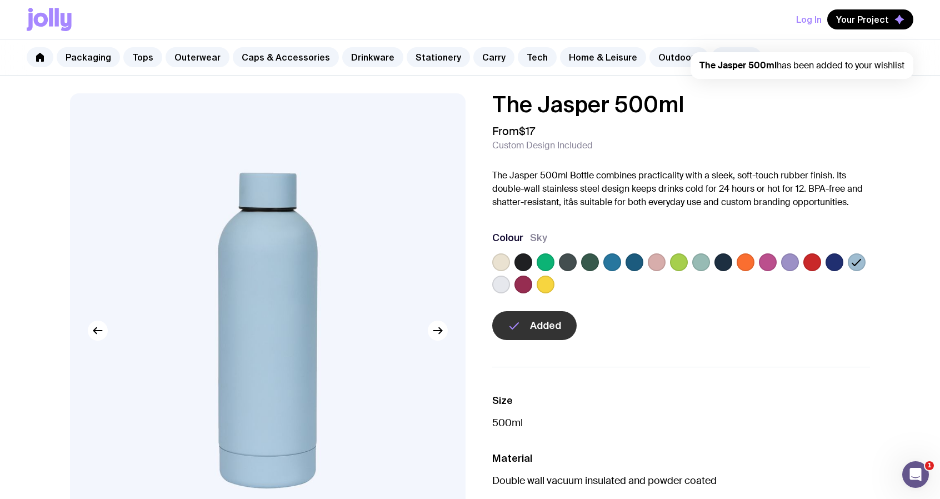
click at [826, 67] on span "The Jasper 500ml has been added to your wishlist" at bounding box center [802, 65] width 205 height 12
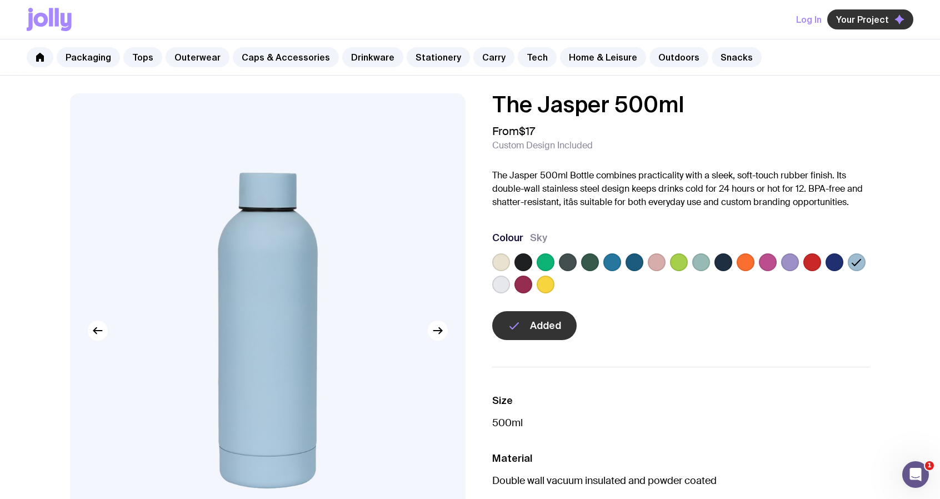
click at [863, 22] on span "Your Project" at bounding box center [862, 19] width 53 height 11
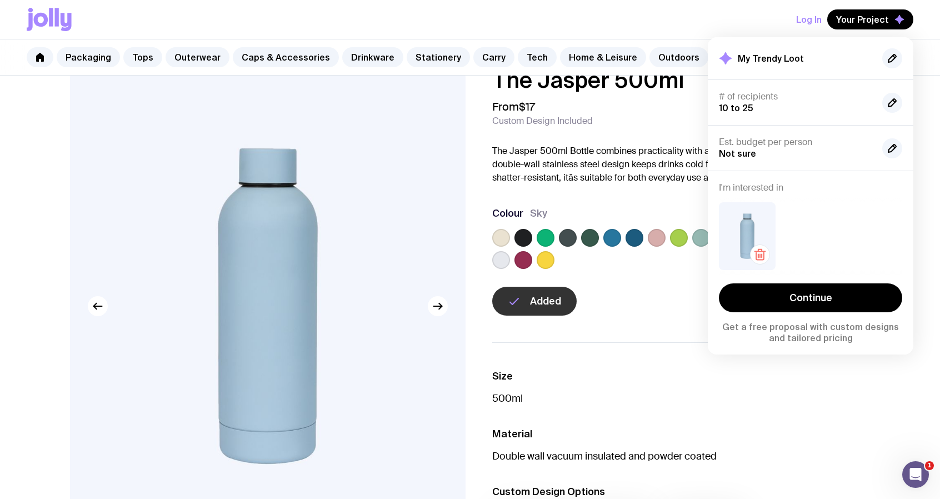
scroll to position [111, 0]
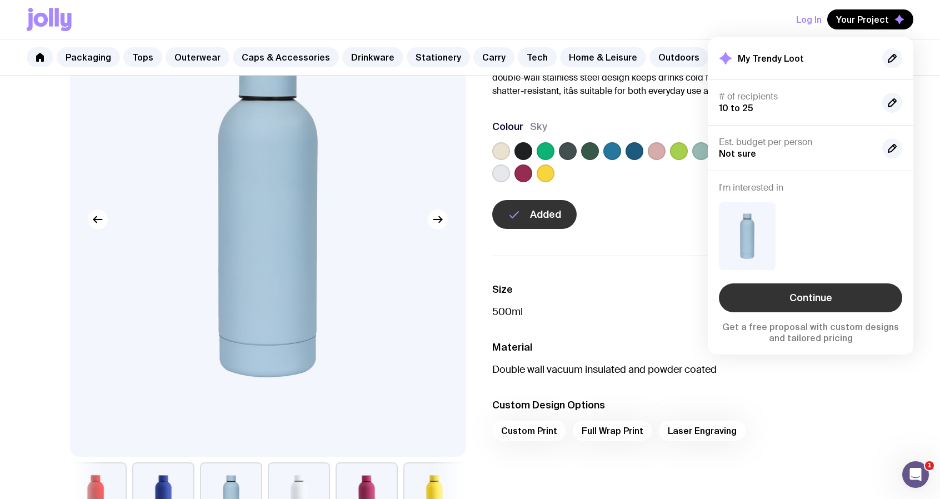
click at [807, 298] on link "Continue" at bounding box center [810, 297] width 183 height 29
